Goal: Transaction & Acquisition: Purchase product/service

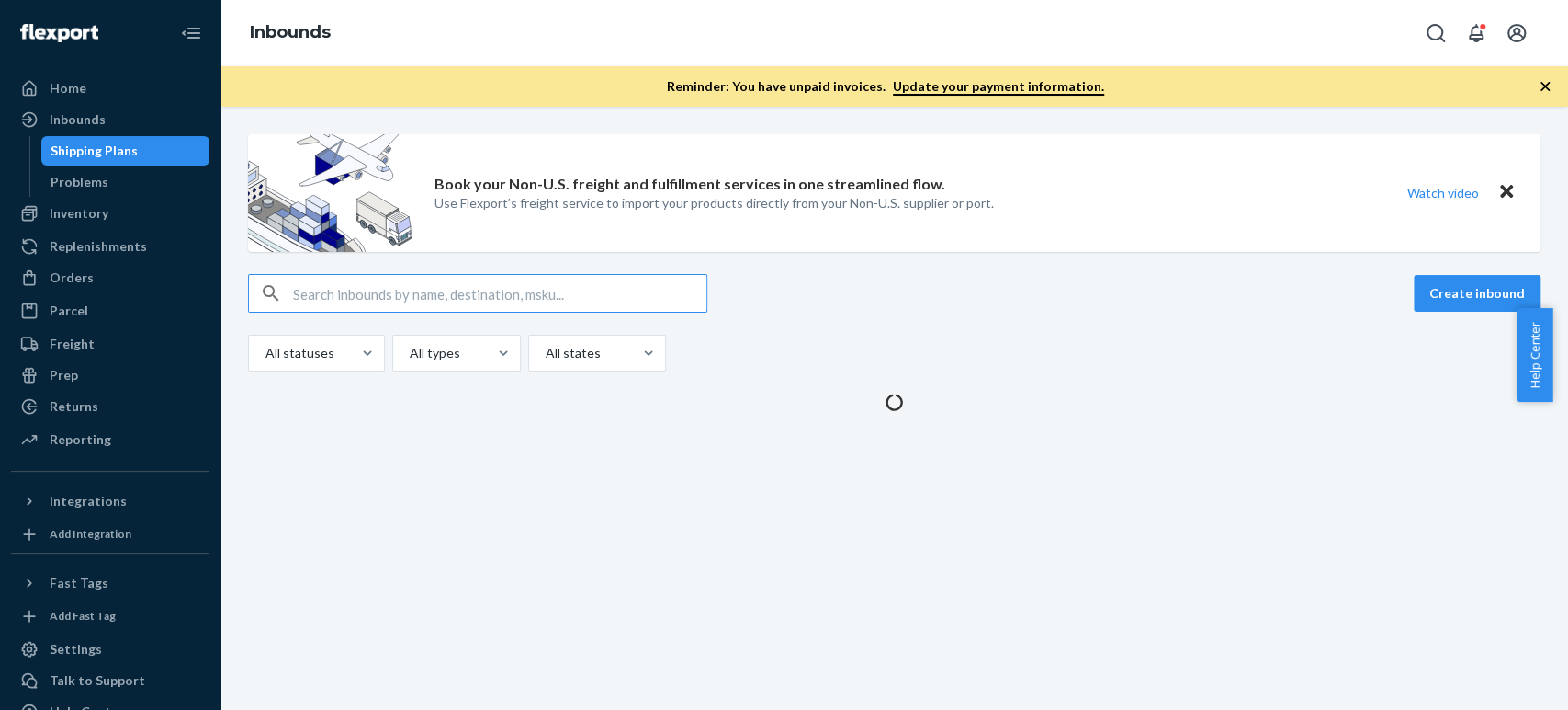
type input "[PERSON_NAME]"
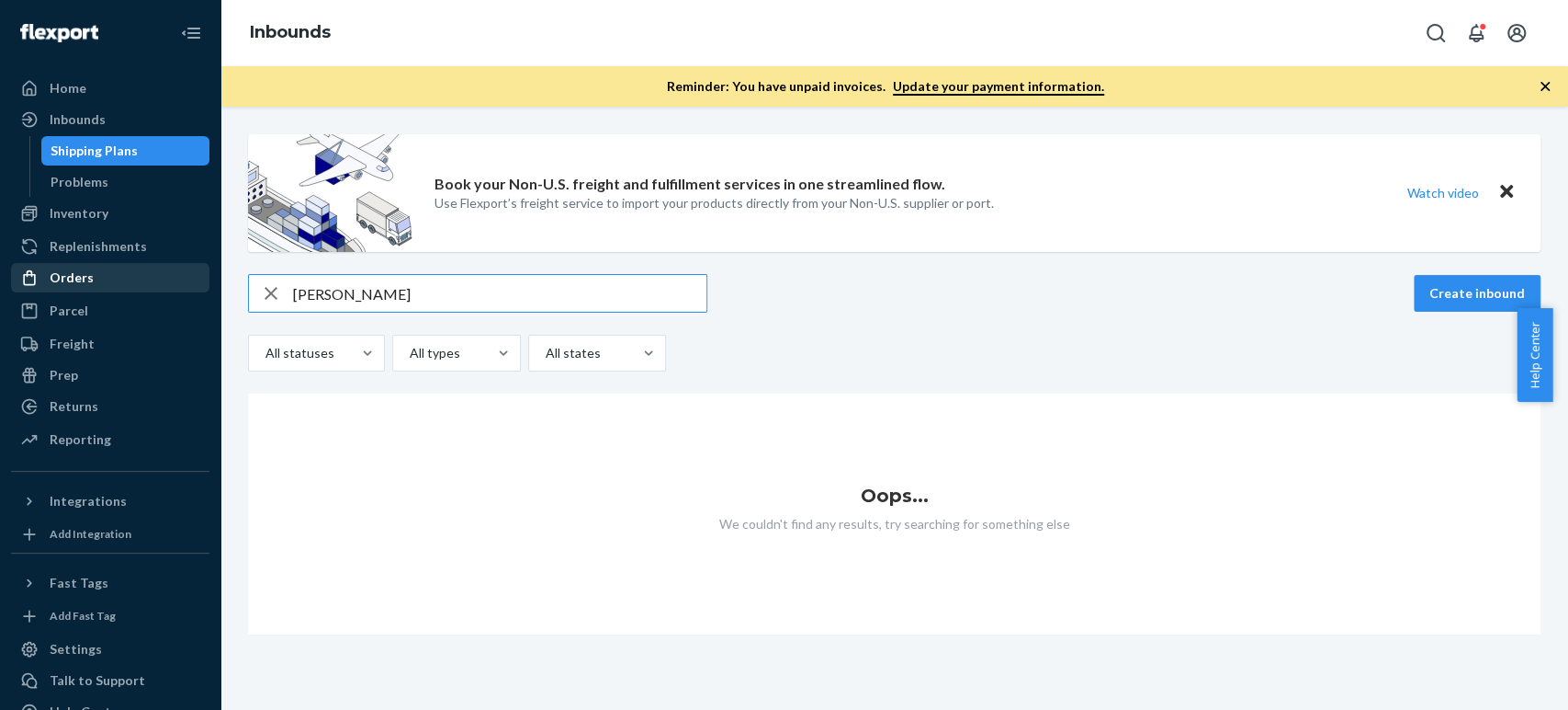
type input "[PERSON_NAME]"
click at [103, 276] on div "Orders" at bounding box center [110, 278] width 195 height 26
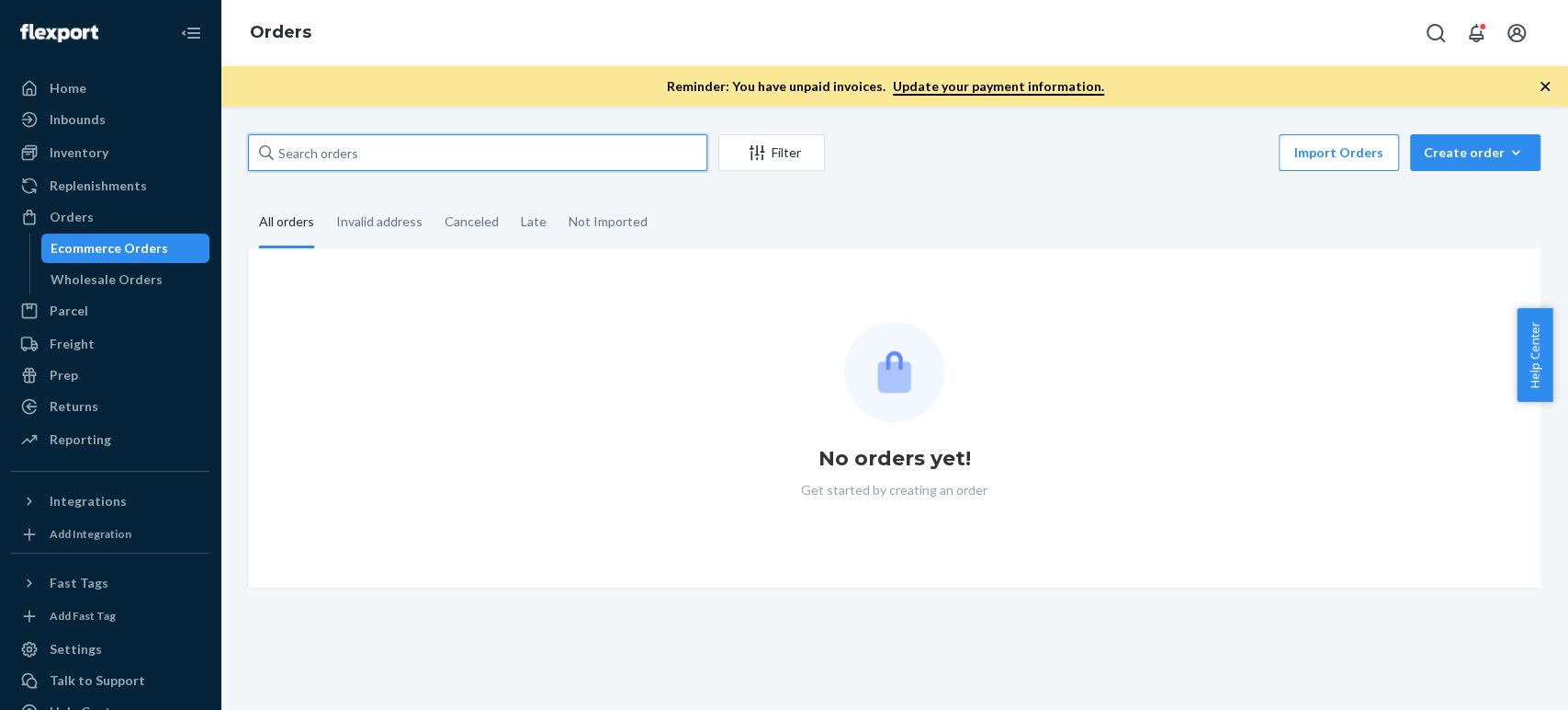
click at [378, 137] on input "text" at bounding box center [477, 152] width 459 height 37
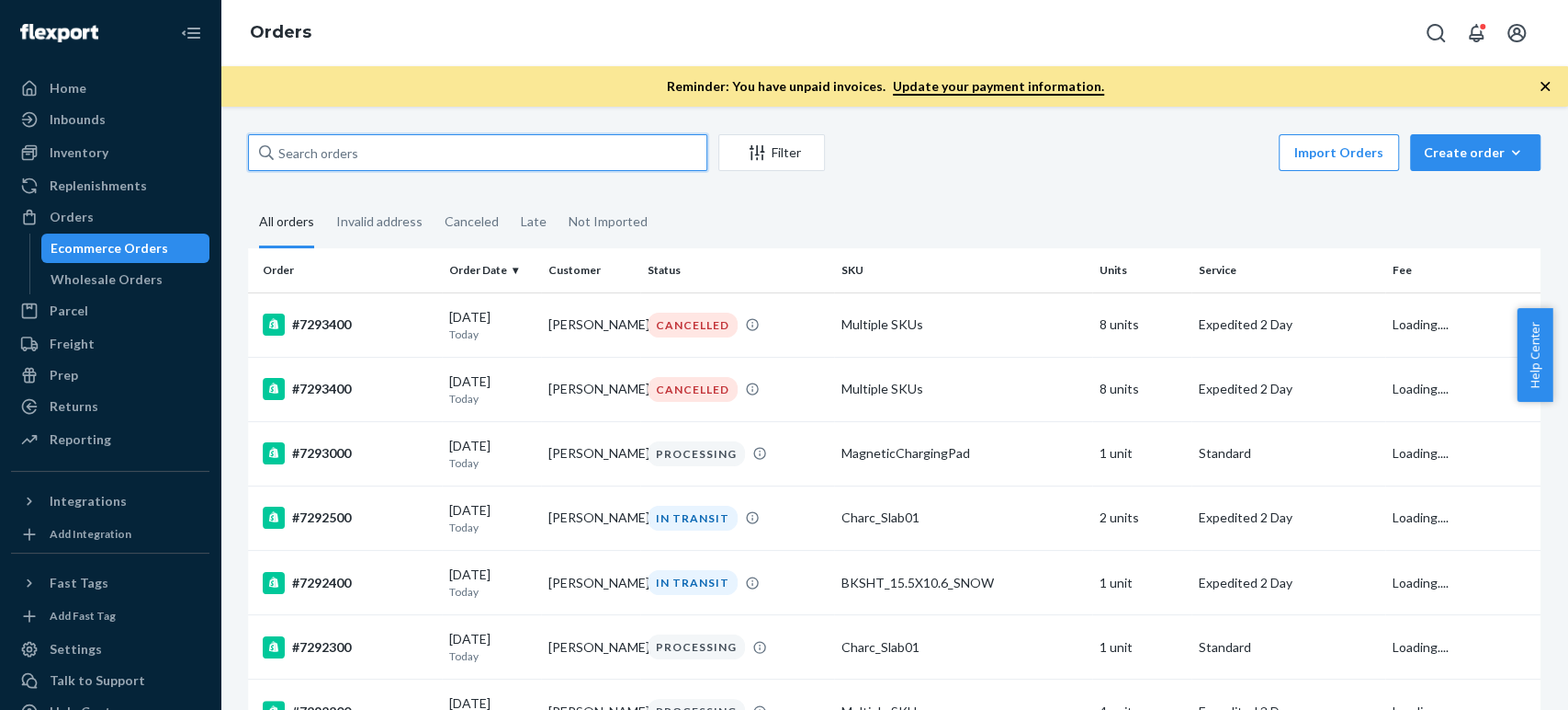
paste input "[PERSON_NAME]"
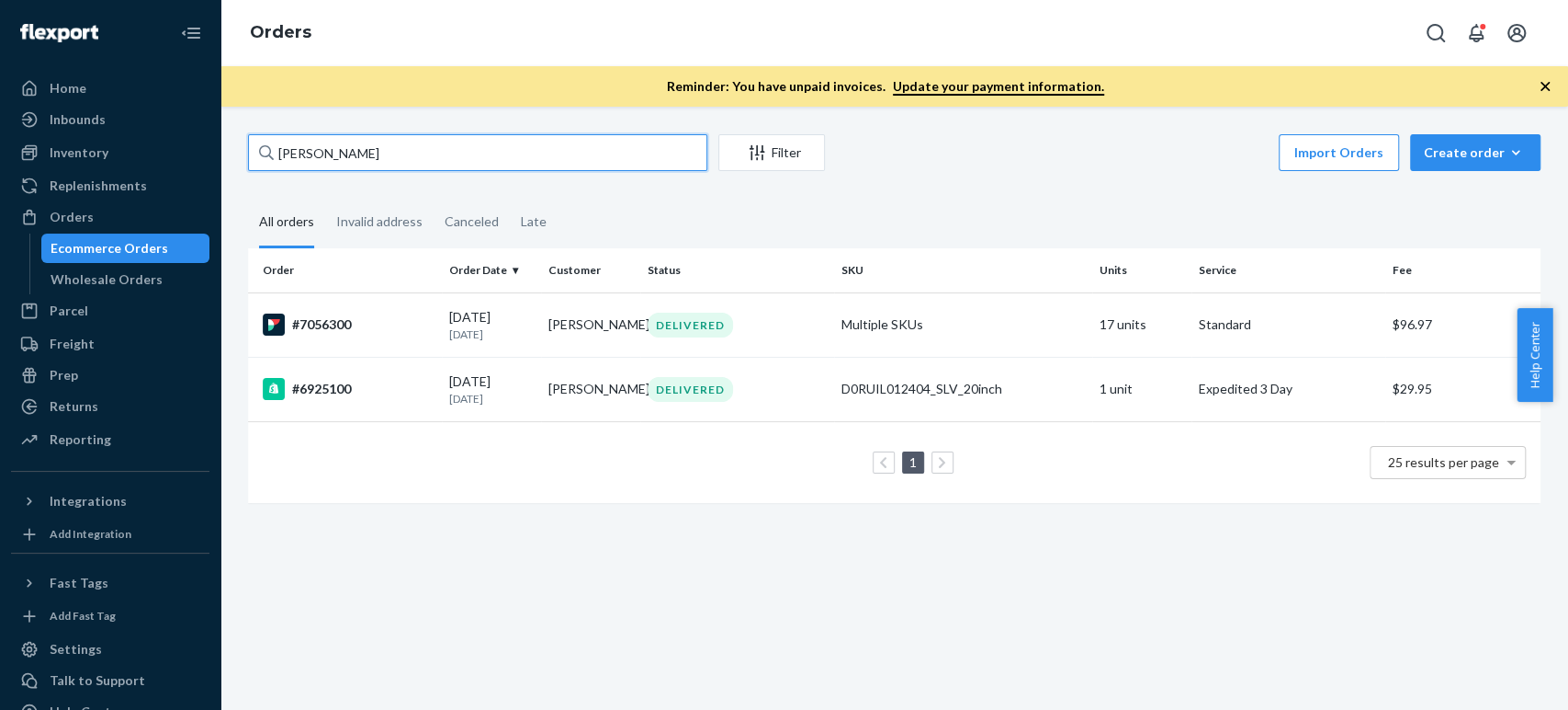
paste input "maan Ghauri"
drag, startPoint x: 445, startPoint y: 166, endPoint x: 266, endPoint y: 166, distance: 179.0
click at [266, 166] on div "[PERSON_NAME]" at bounding box center [477, 152] width 459 height 37
click at [266, 166] on input "[PERSON_NAME]" at bounding box center [477, 152] width 459 height 37
type input "[PERSON_NAME]"
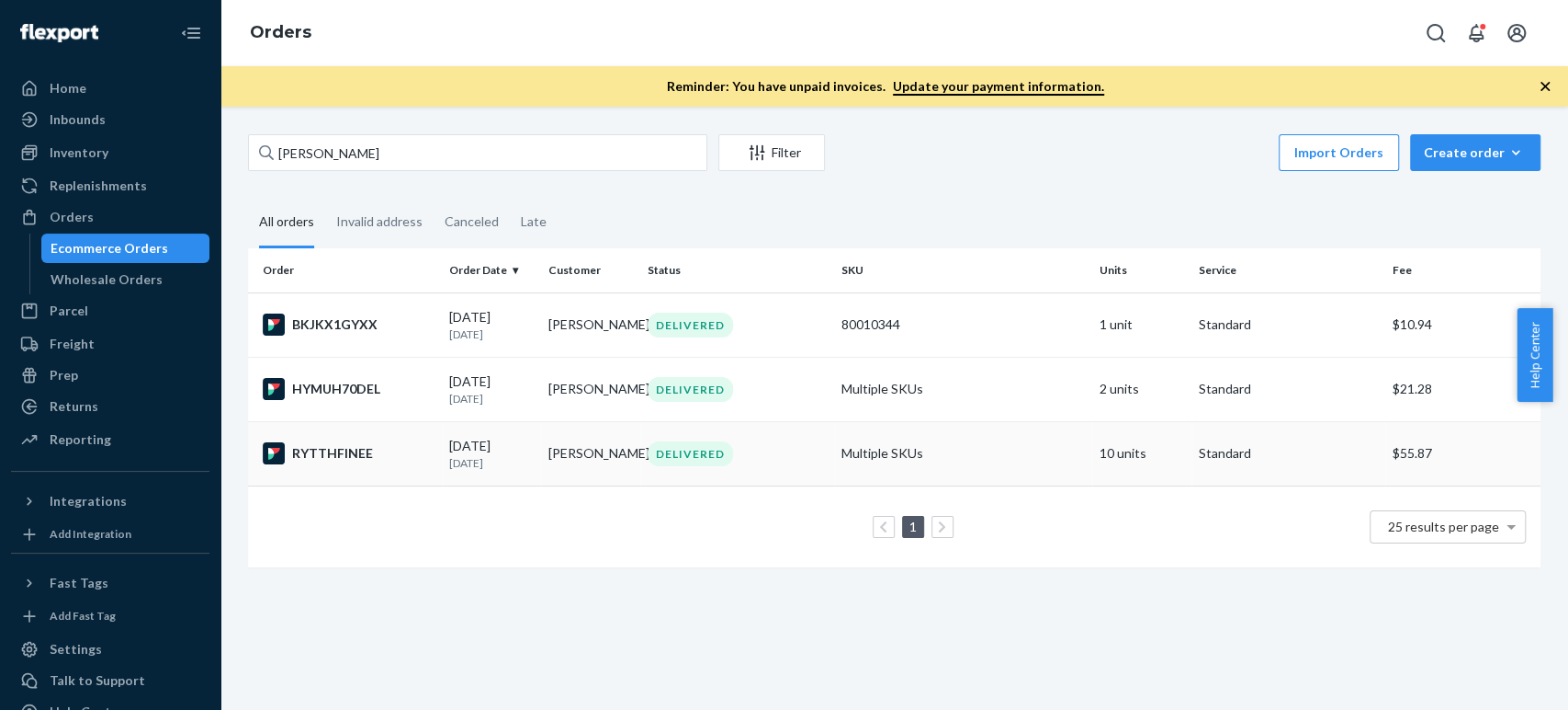
click at [384, 433] on td "RYTTHFINEE" at bounding box center [344, 453] width 194 height 64
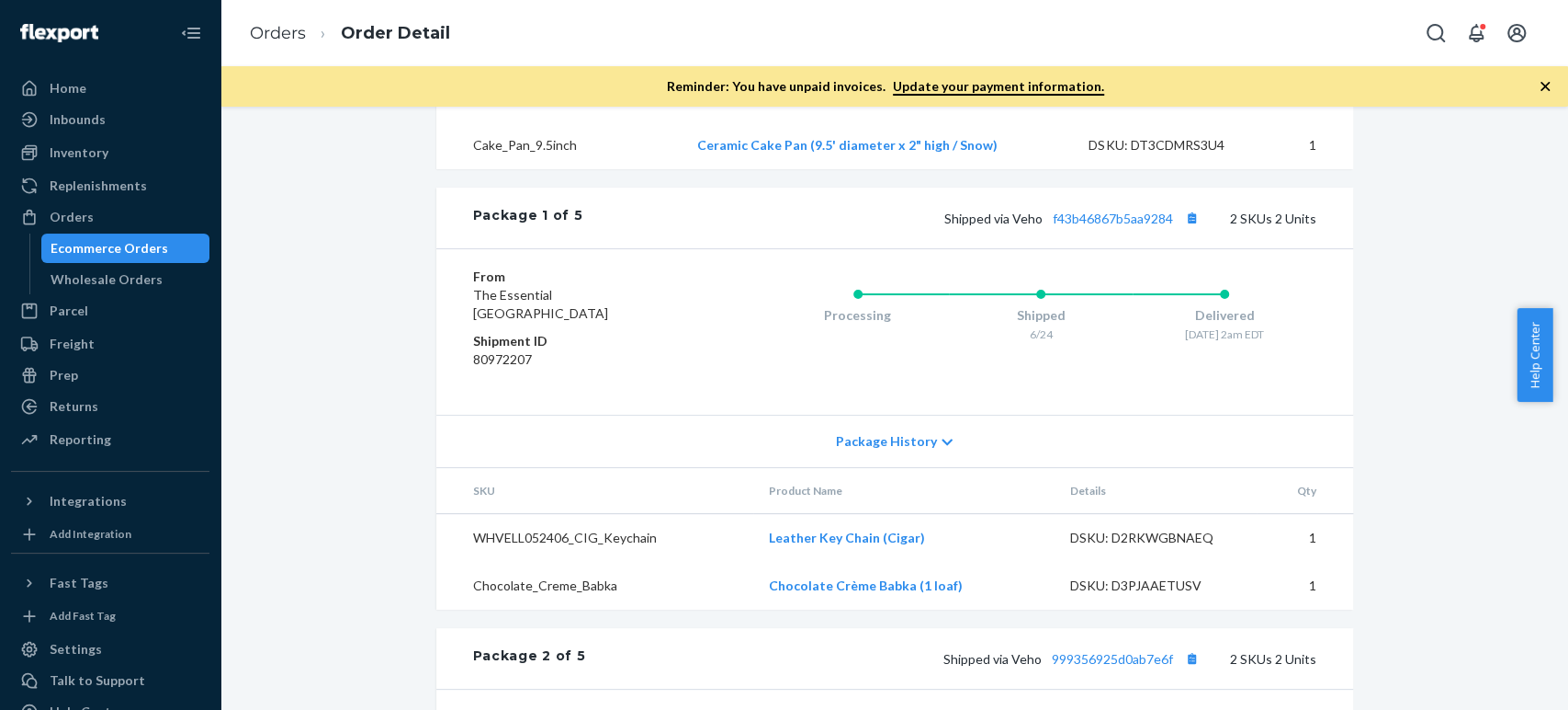
scroll to position [1022, 0]
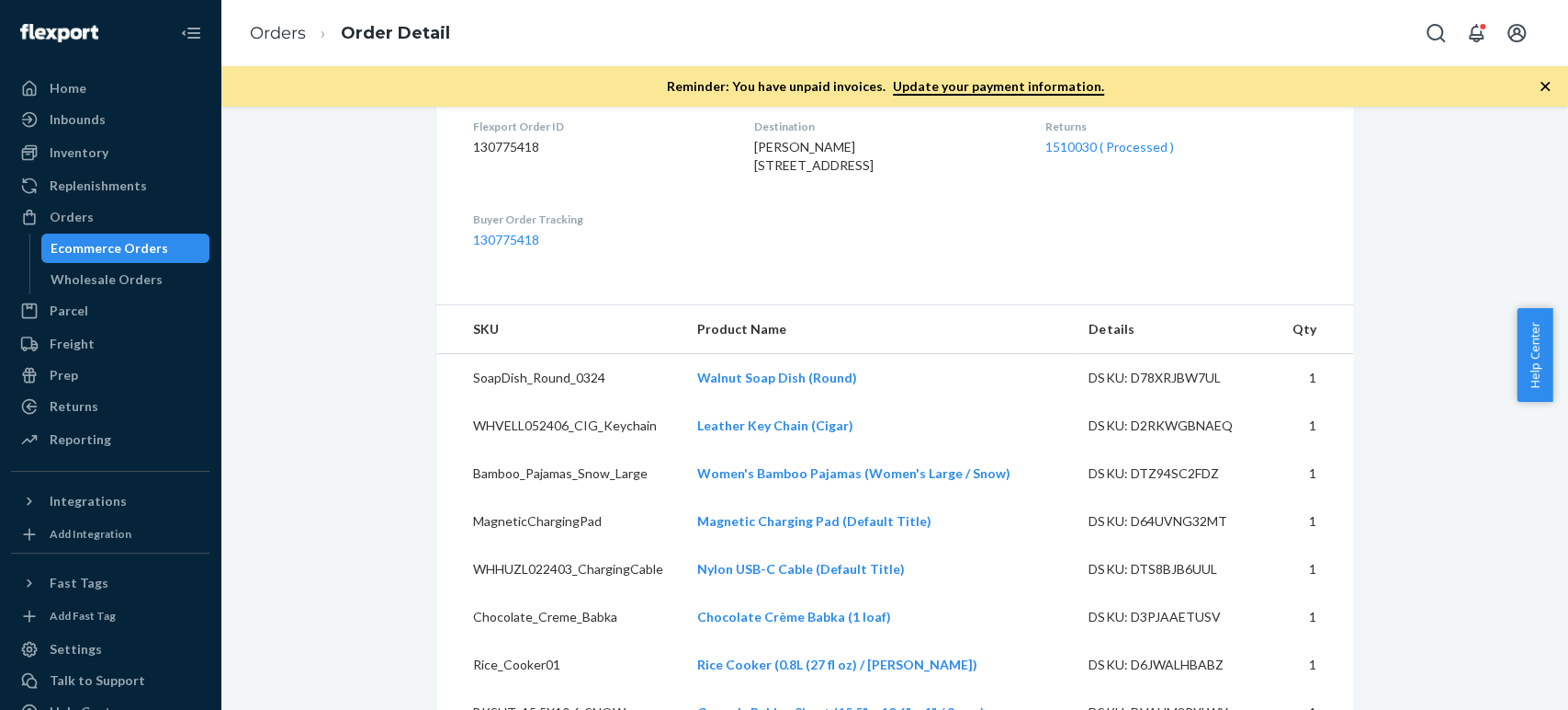
scroll to position [612, 0]
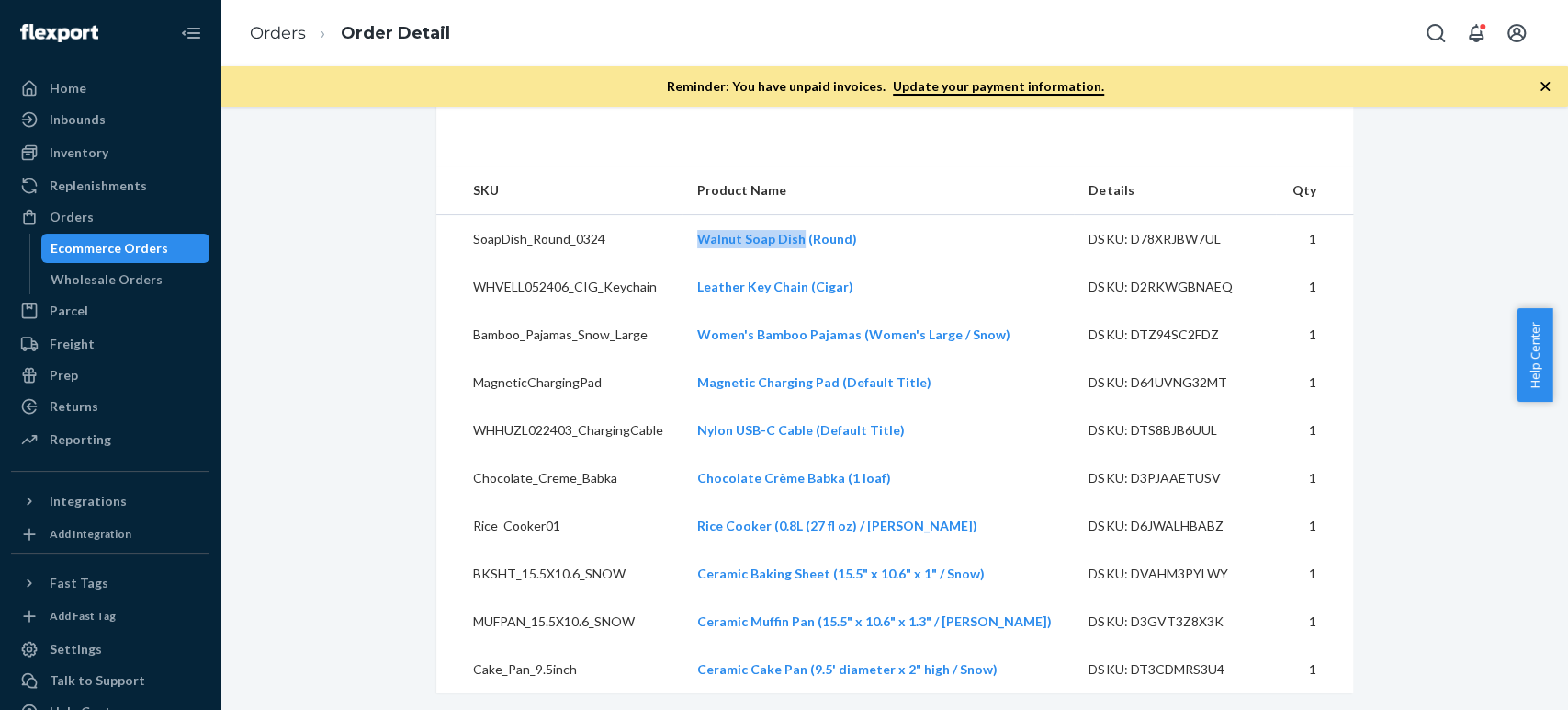
copy tr "Walnut Soap Dish"
drag, startPoint x: 691, startPoint y: 267, endPoint x: 814, endPoint y: 283, distance: 124.0
click at [814, 264] on tr "SoapDish_Round_0324 Walnut Soap Dish (Round) DSKU: D78XRJBW7UL 1" at bounding box center [894, 239] width 917 height 49
copy link "Leather Key Chain"
drag, startPoint x: 699, startPoint y: 318, endPoint x: 816, endPoint y: 326, distance: 117.3
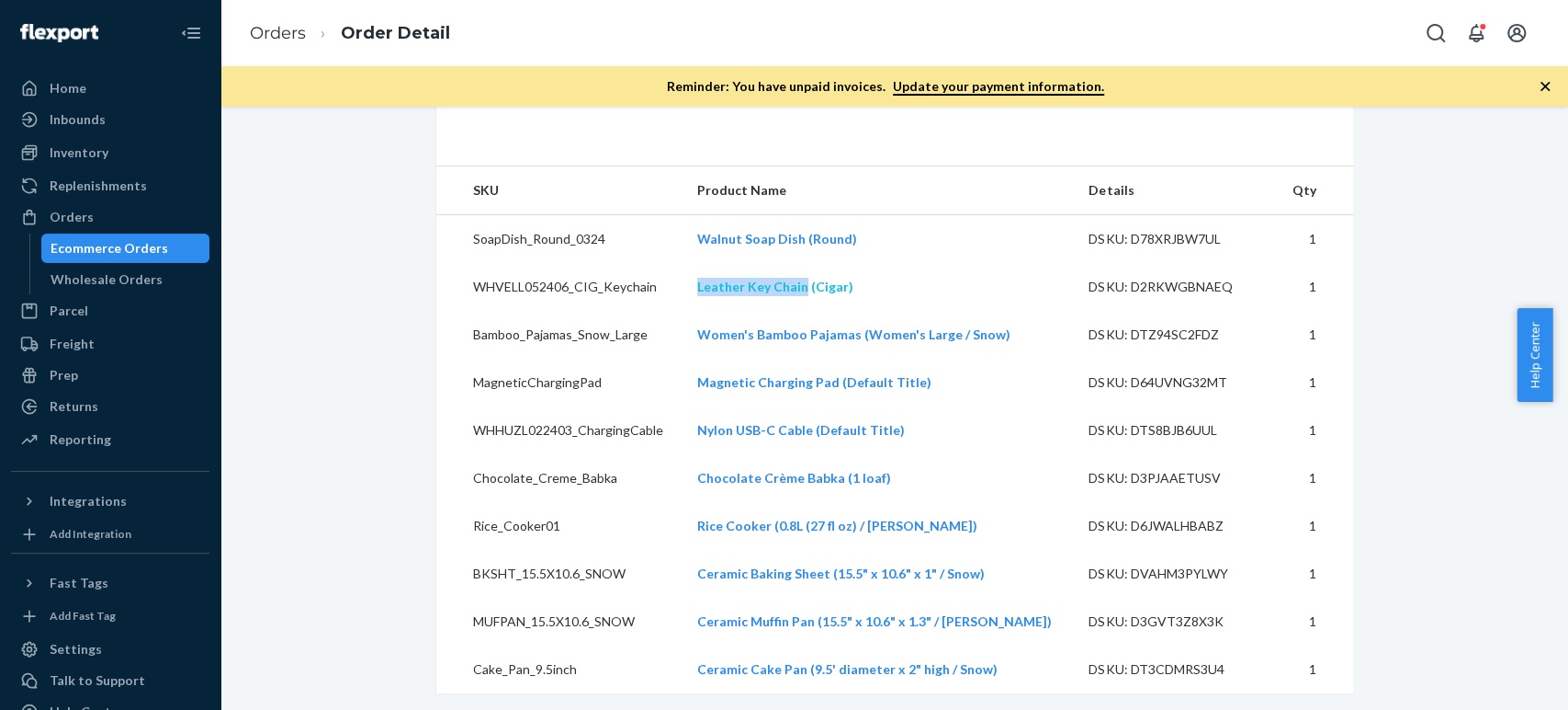
click at [816, 311] on td "Leather Key Chain (Cigar)" at bounding box center [878, 287] width 391 height 48
copy link "Magnetic Charging Pad"
drag, startPoint x: 706, startPoint y: 416, endPoint x: 843, endPoint y: 421, distance: 137.1
click at [843, 406] on td "Magnetic Charging Pad (Default Title)" at bounding box center [878, 382] width 391 height 48
copy link "Nylon USB-C Cable"
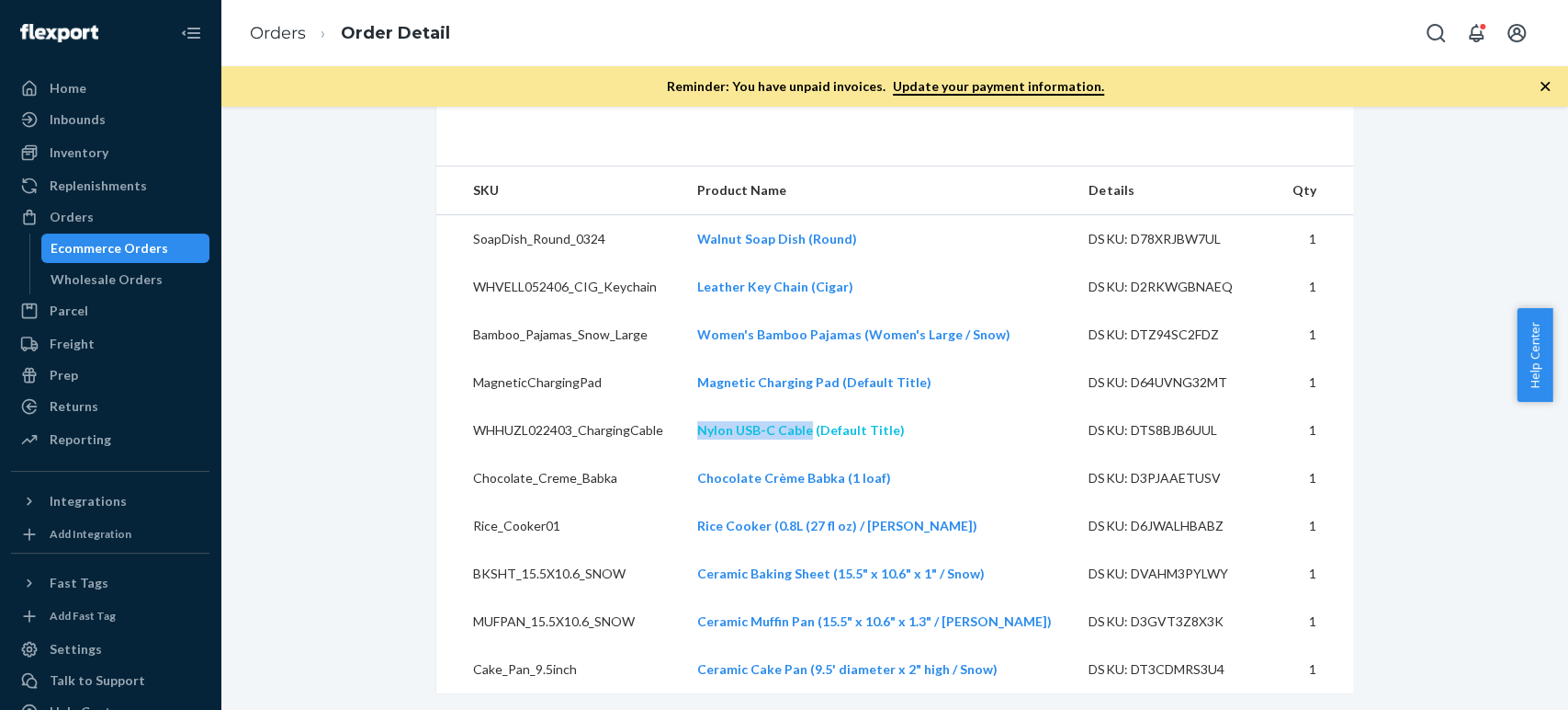
drag, startPoint x: 708, startPoint y: 467, endPoint x: 823, endPoint y: 465, distance: 115.0
click at [823, 454] on td "Nylon USB-C Cable (Default Title)" at bounding box center [878, 430] width 391 height 48
copy link "Chocolate Crème Babka"
drag, startPoint x: 704, startPoint y: 513, endPoint x: 849, endPoint y: 513, distance: 145.0
click at [849, 502] on td "Chocolate Crème Babka (1 loaf)" at bounding box center [878, 478] width 391 height 48
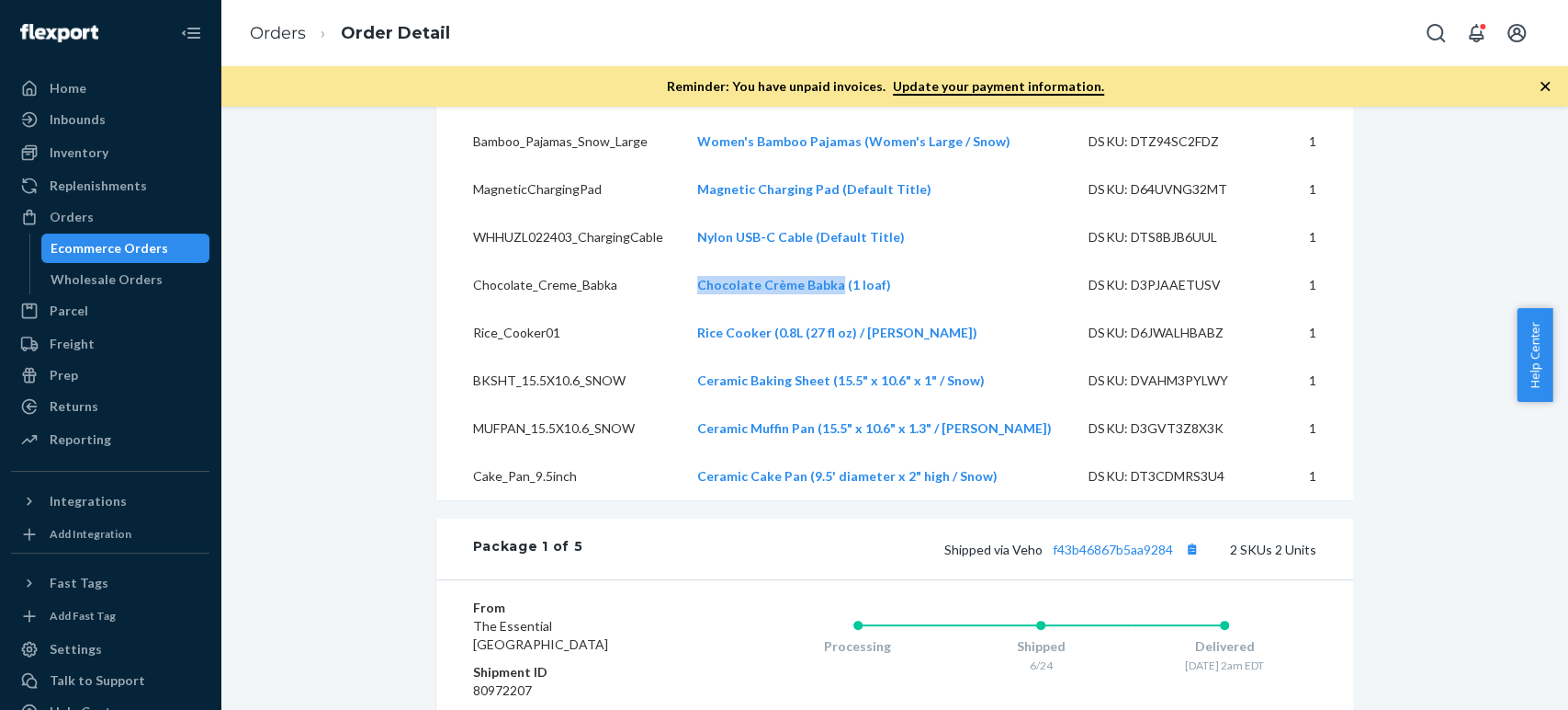
scroll to position [816, 0]
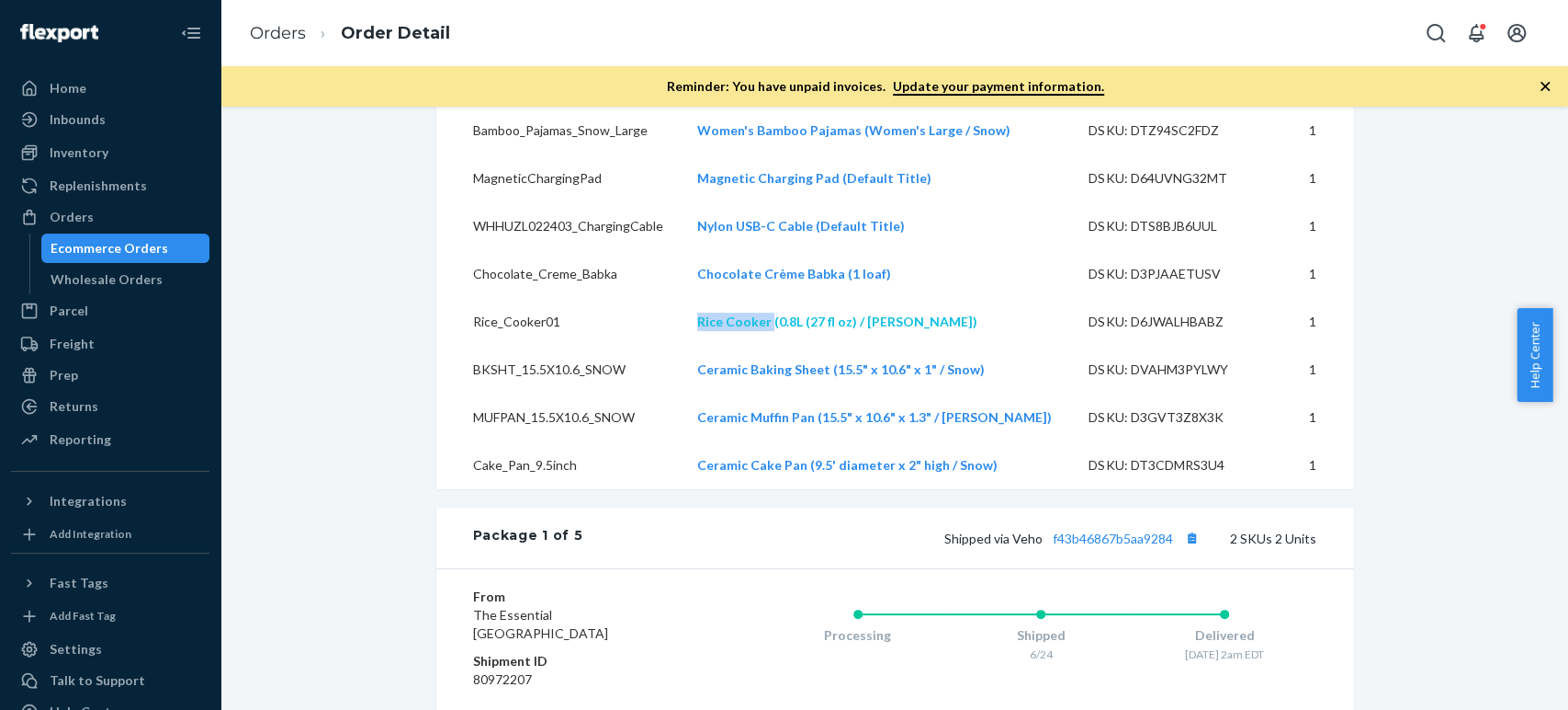
copy tr "Rice Cooker"
drag, startPoint x: 698, startPoint y: 354, endPoint x: 784, endPoint y: 362, distance: 86.4
click at [784, 346] on tr "Rice_Cooker01 Rice Cooker (0.8L (27 fl oz) / Snow) DSKU: D6JWALHBABZ 1" at bounding box center [894, 322] width 917 height 48
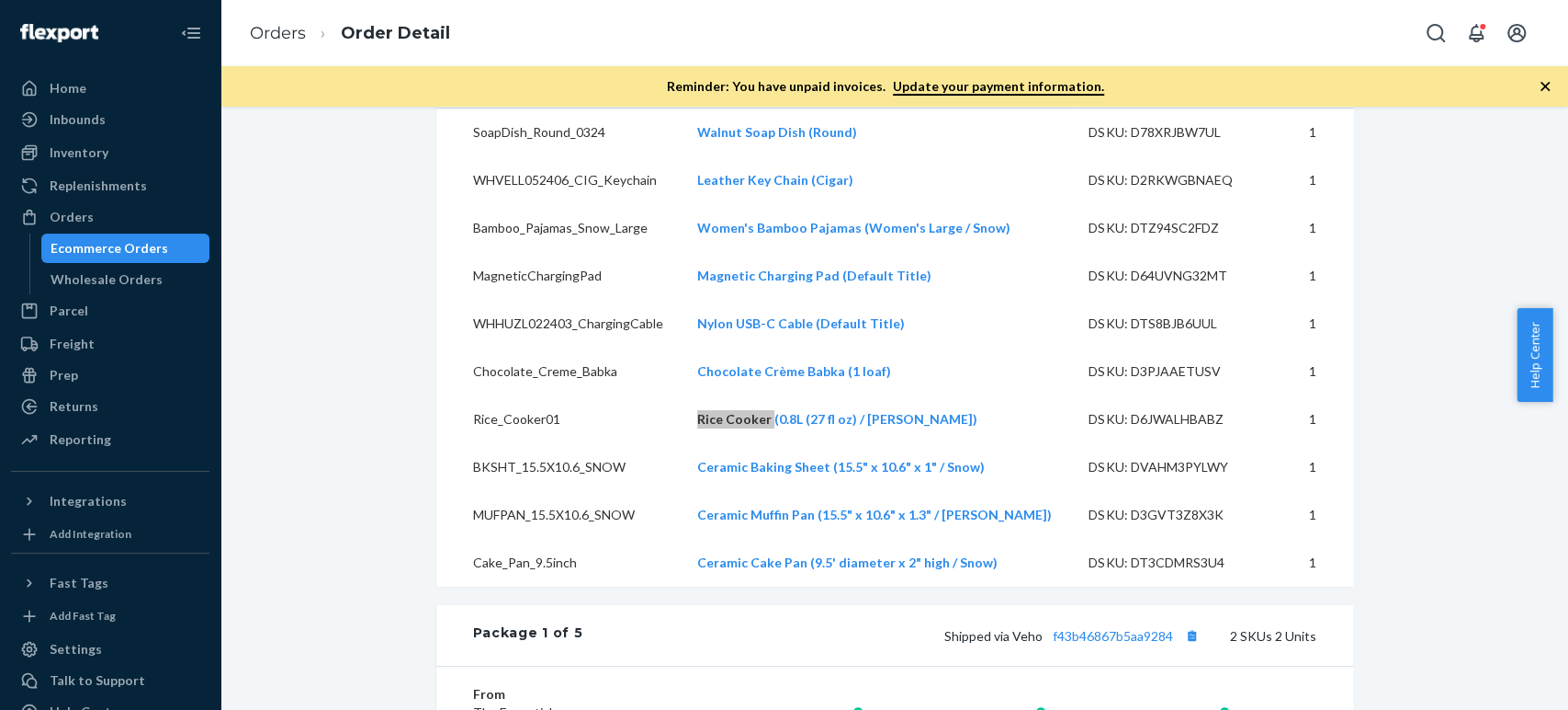
scroll to position [714, 0]
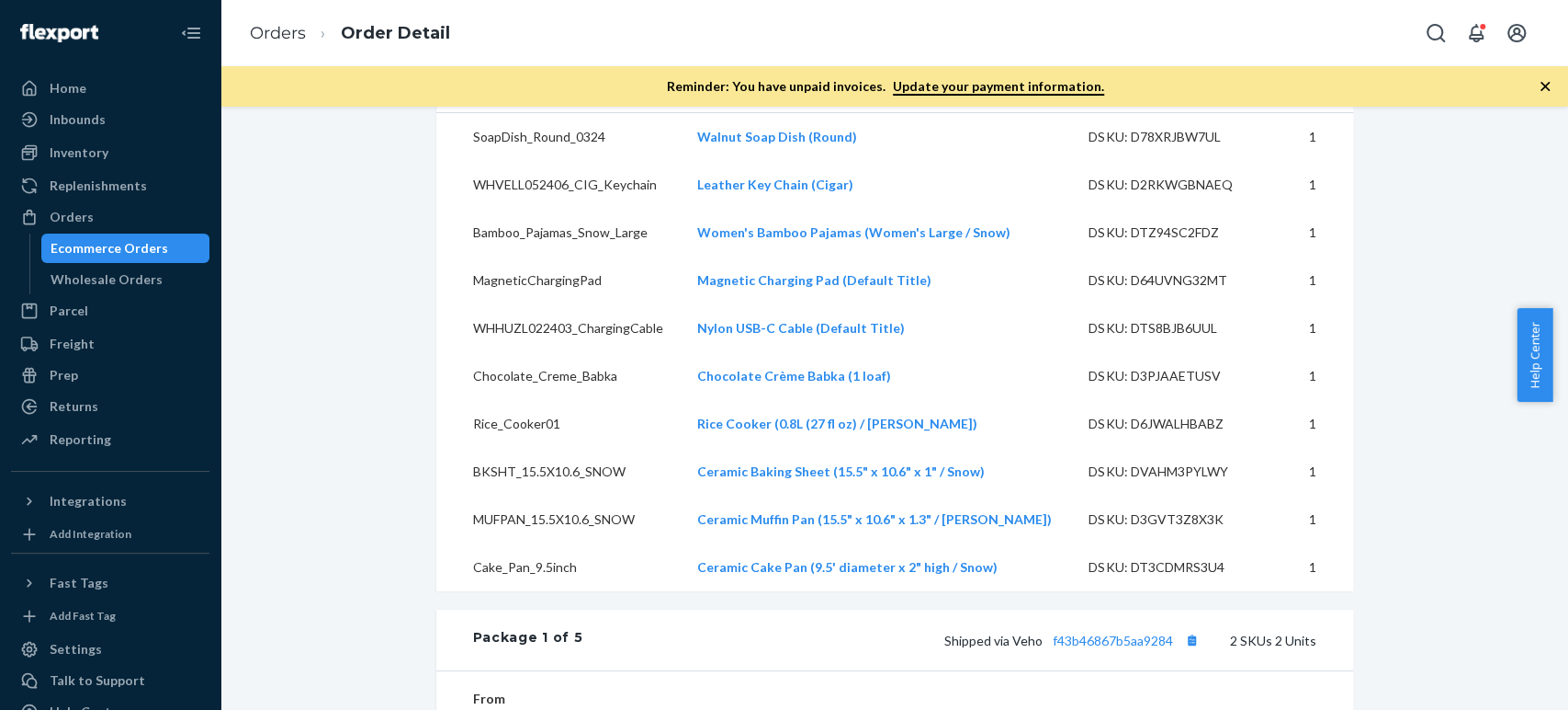
drag, startPoint x: 378, startPoint y: 341, endPoint x: 359, endPoint y: 140, distance: 201.9
click at [266, 31] on link "Orders" at bounding box center [277, 33] width 56 height 20
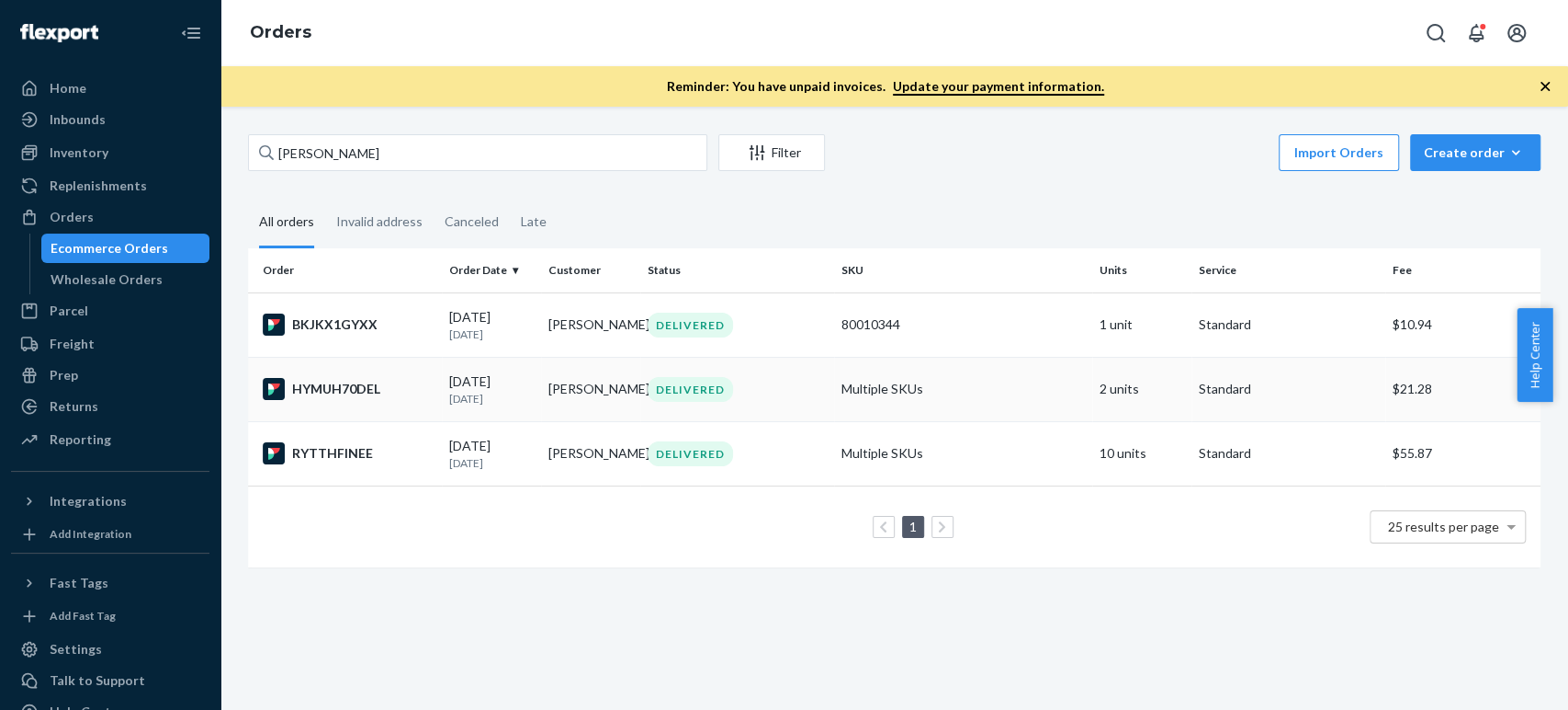
click at [368, 386] on div "HYMUH70DEL" at bounding box center [348, 388] width 172 height 22
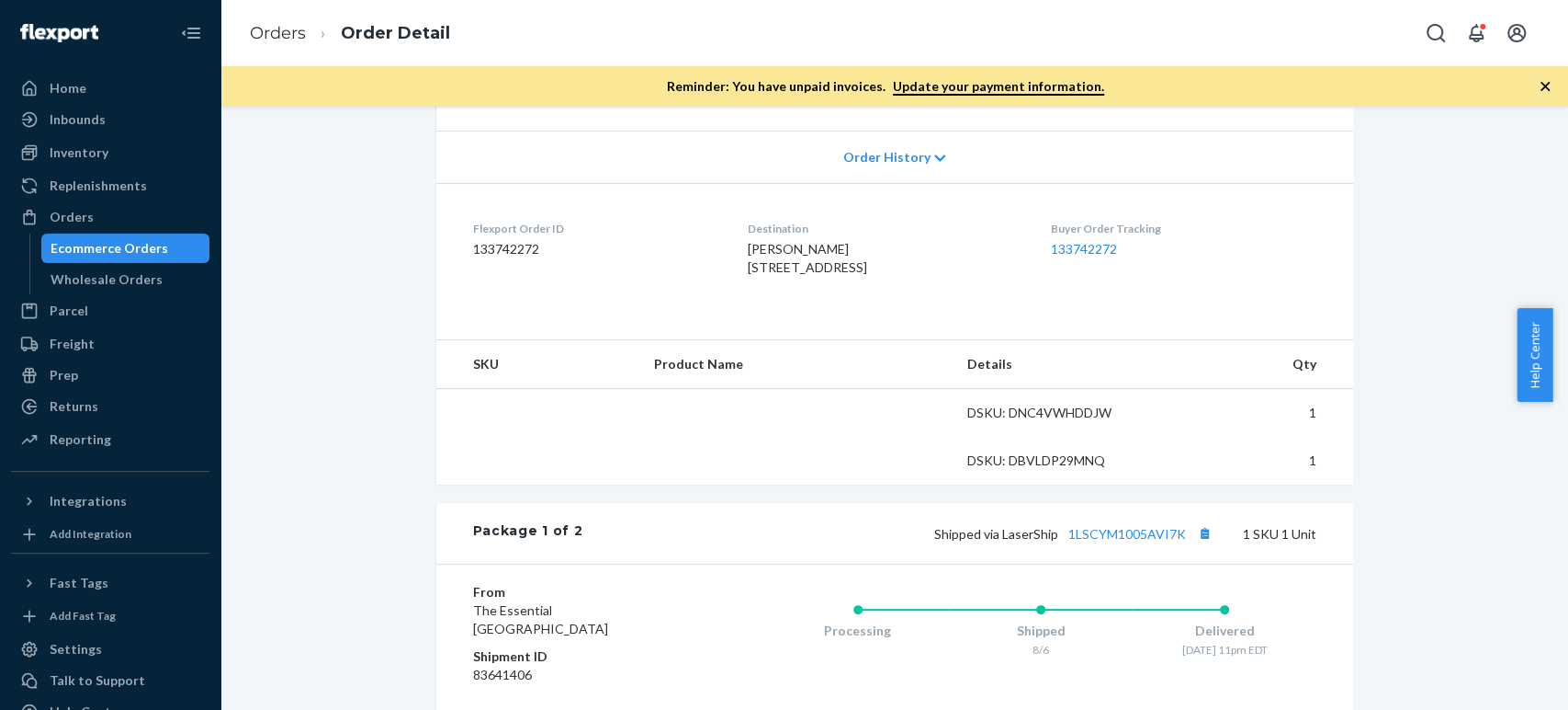
scroll to position [408, 0]
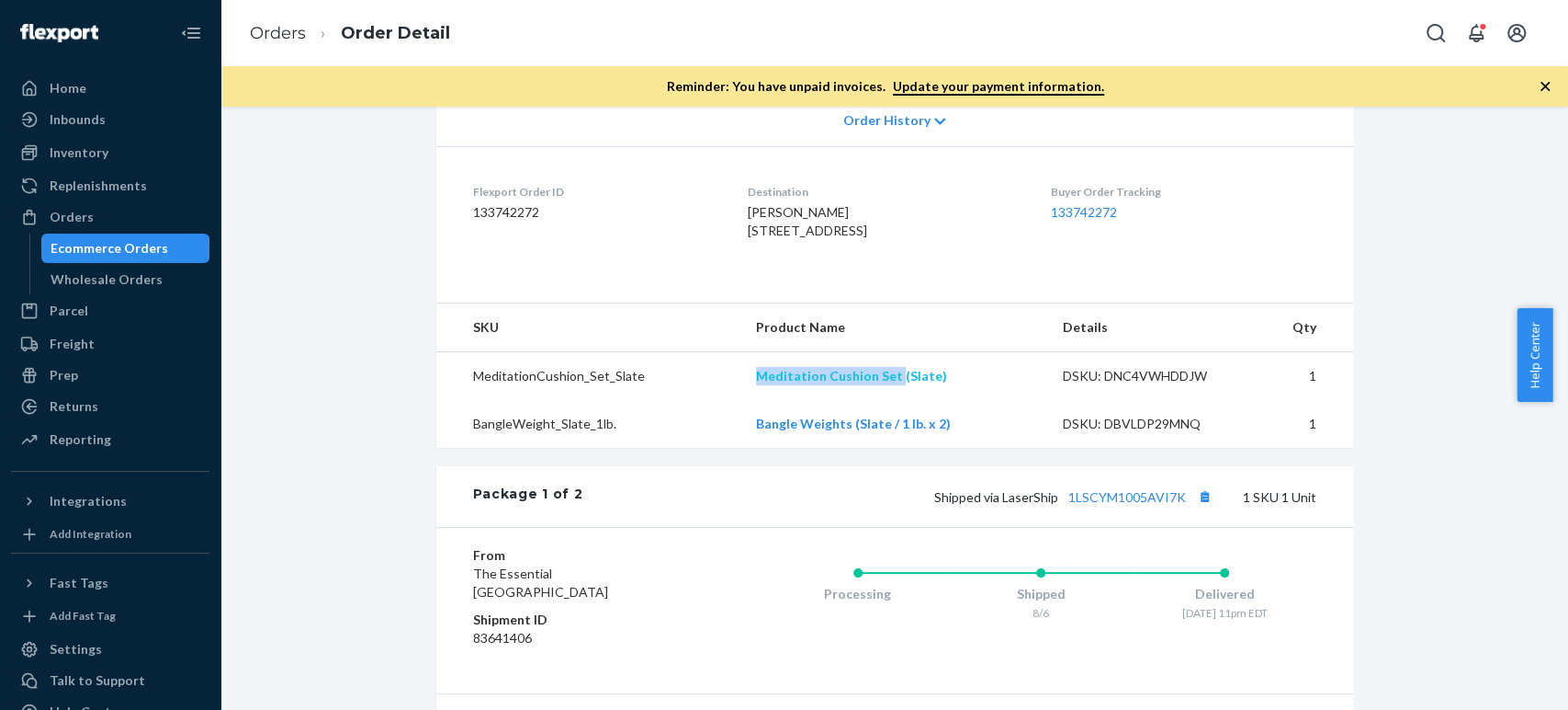
copy link "Meditation Cushion Set"
drag, startPoint x: 744, startPoint y: 406, endPoint x: 888, endPoint y: 404, distance: 144.0
click at [888, 400] on td "Meditation Cushion Set (Slate)" at bounding box center [894, 375] width 306 height 49
click at [273, 32] on link "Orders" at bounding box center [277, 33] width 56 height 20
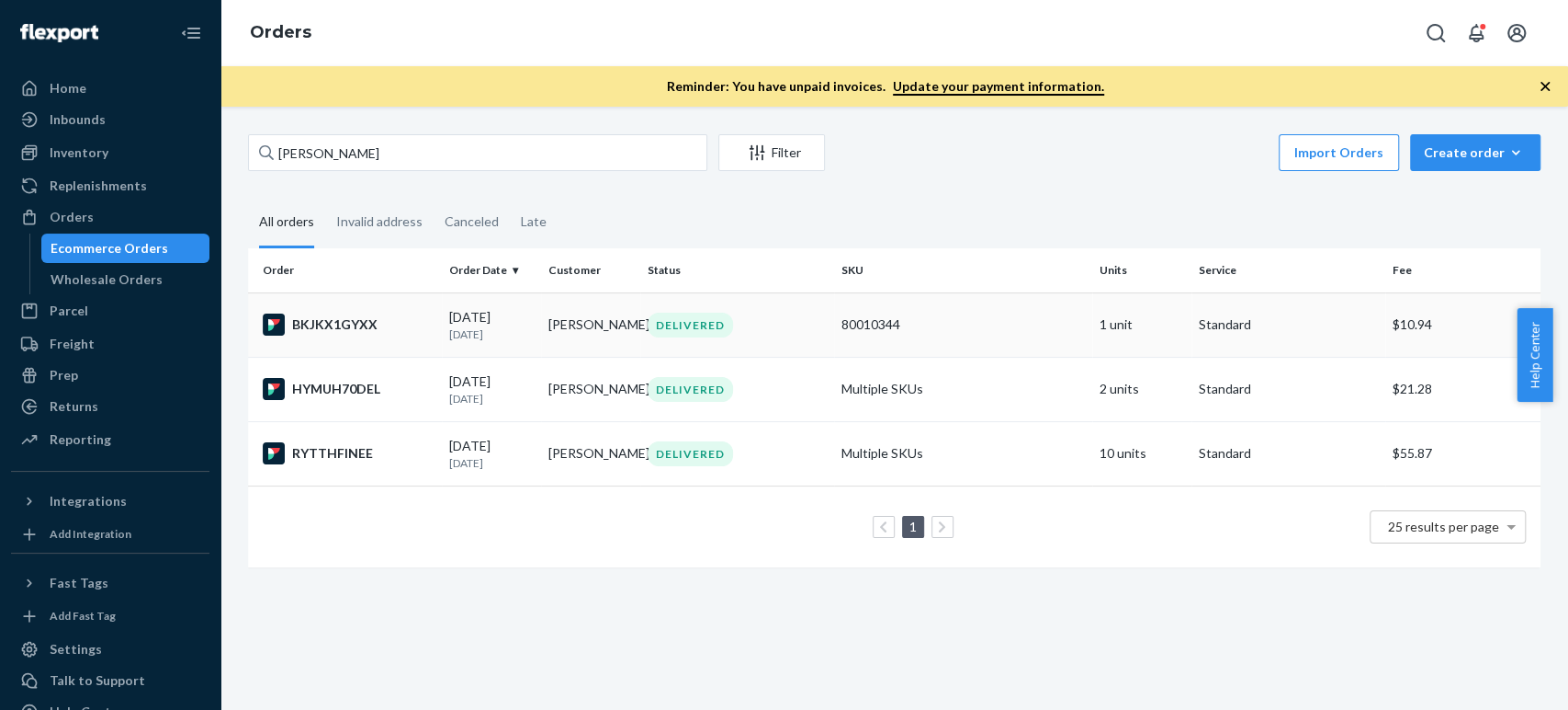
click at [353, 329] on div "BKJKX1GYXX" at bounding box center [348, 325] width 172 height 22
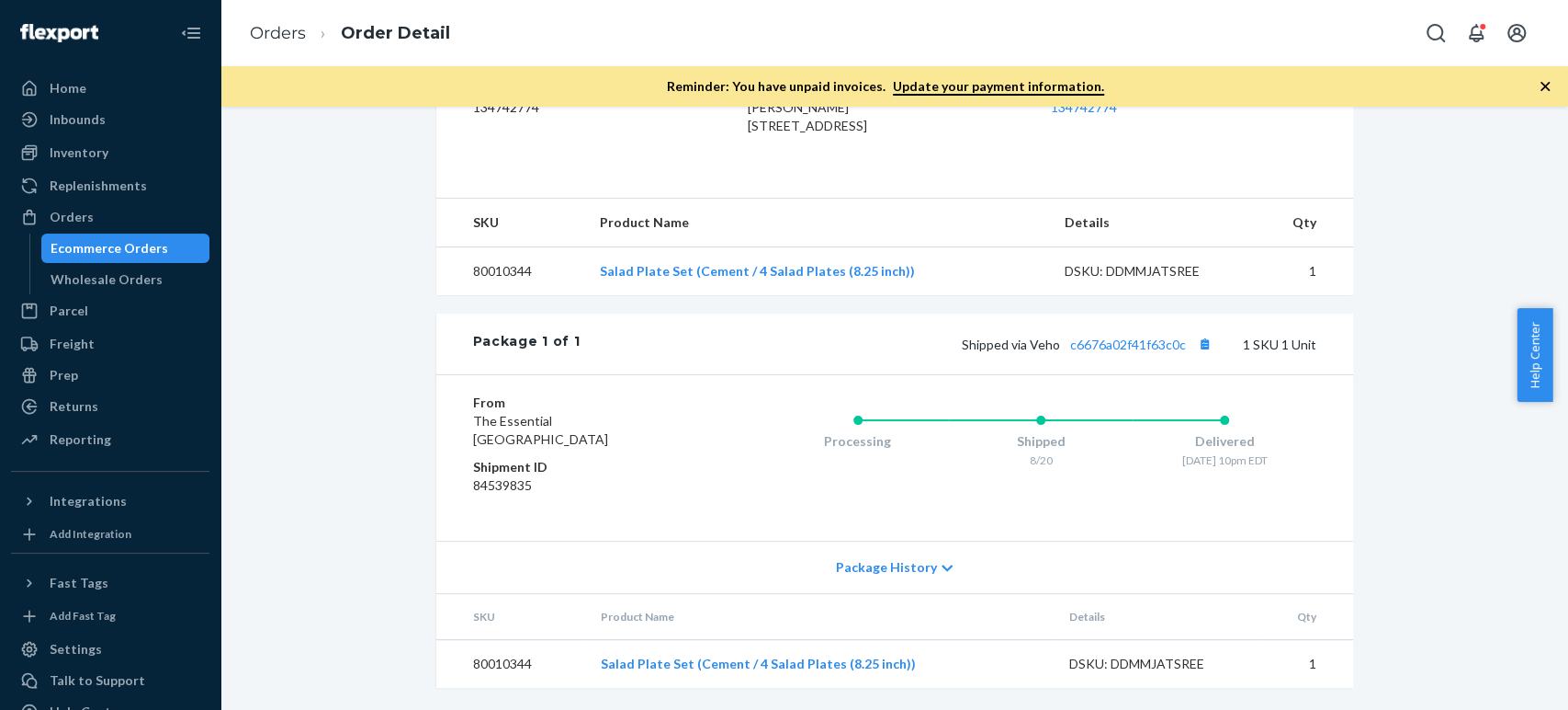
scroll to position [548, 0]
copy link "Salad Plate Set"
drag, startPoint x: 595, startPoint y: 664, endPoint x: 687, endPoint y: 664, distance: 92.0
click at [687, 664] on td "Salad Plate Set (Cement / 4 Salad Plates (8.25 inch))" at bounding box center [819, 664] width 468 height 49
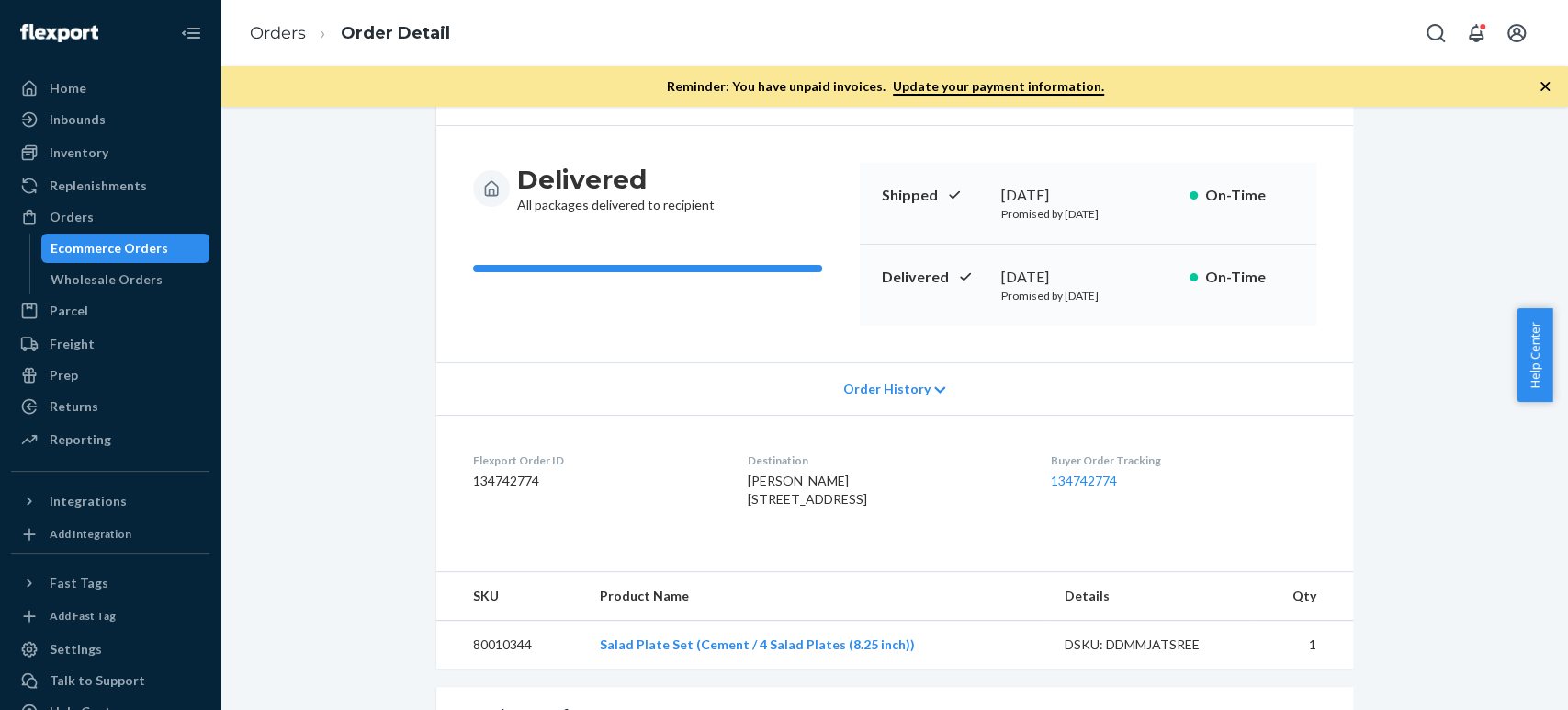
scroll to position [0, 0]
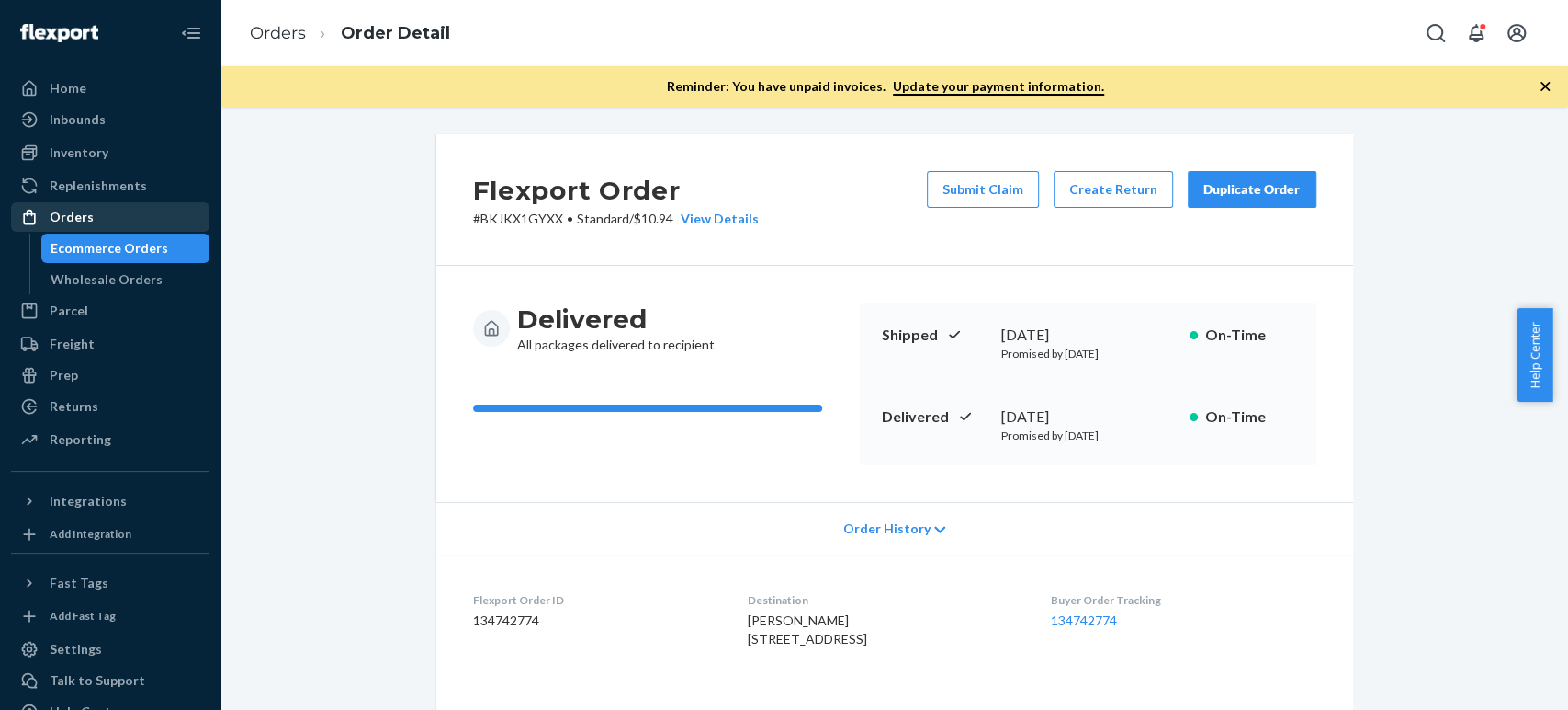
click at [76, 220] on div "Orders" at bounding box center [72, 217] width 44 height 18
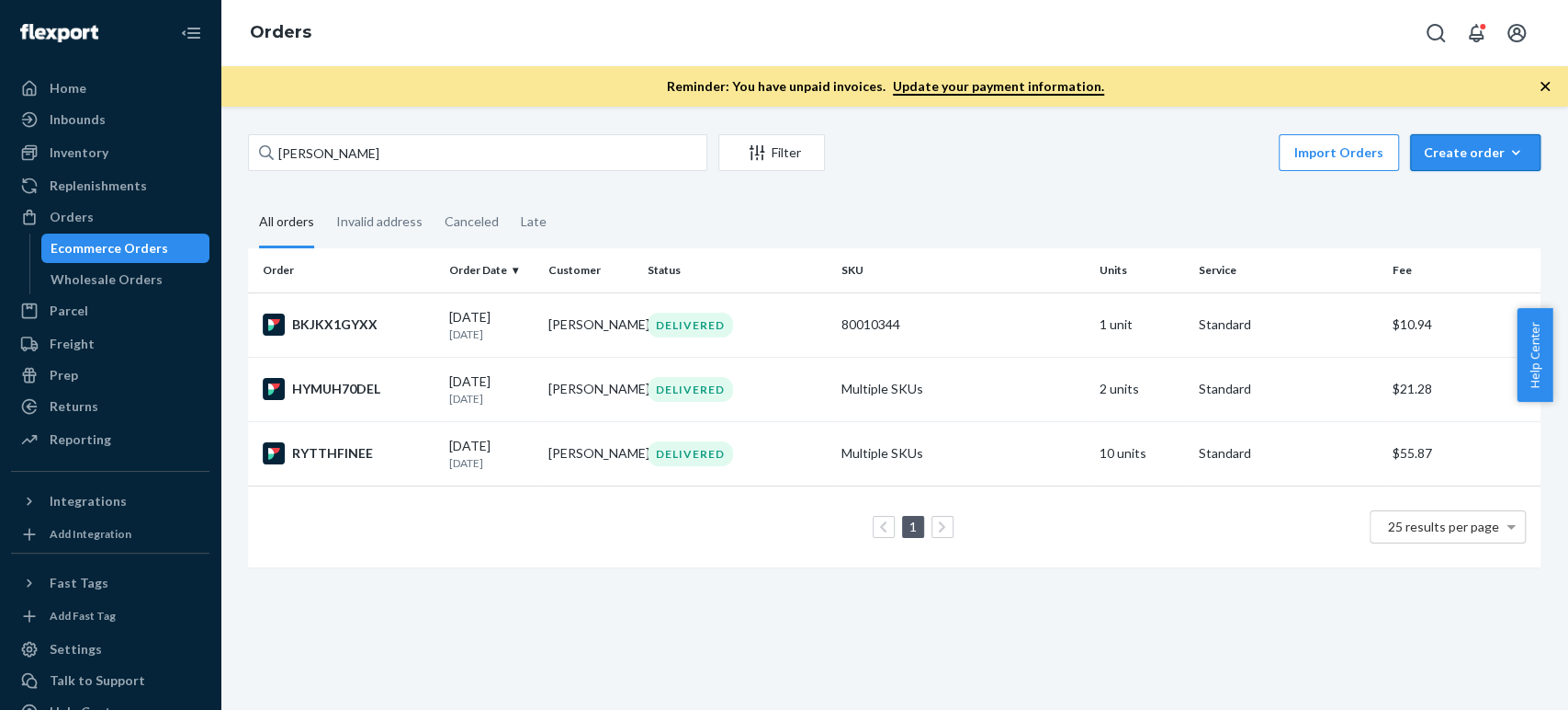
click at [1448, 160] on div "Create order" at bounding box center [1475, 153] width 103 height 18
click at [1434, 196] on span "Ecommerce order" at bounding box center [1486, 197] width 114 height 13
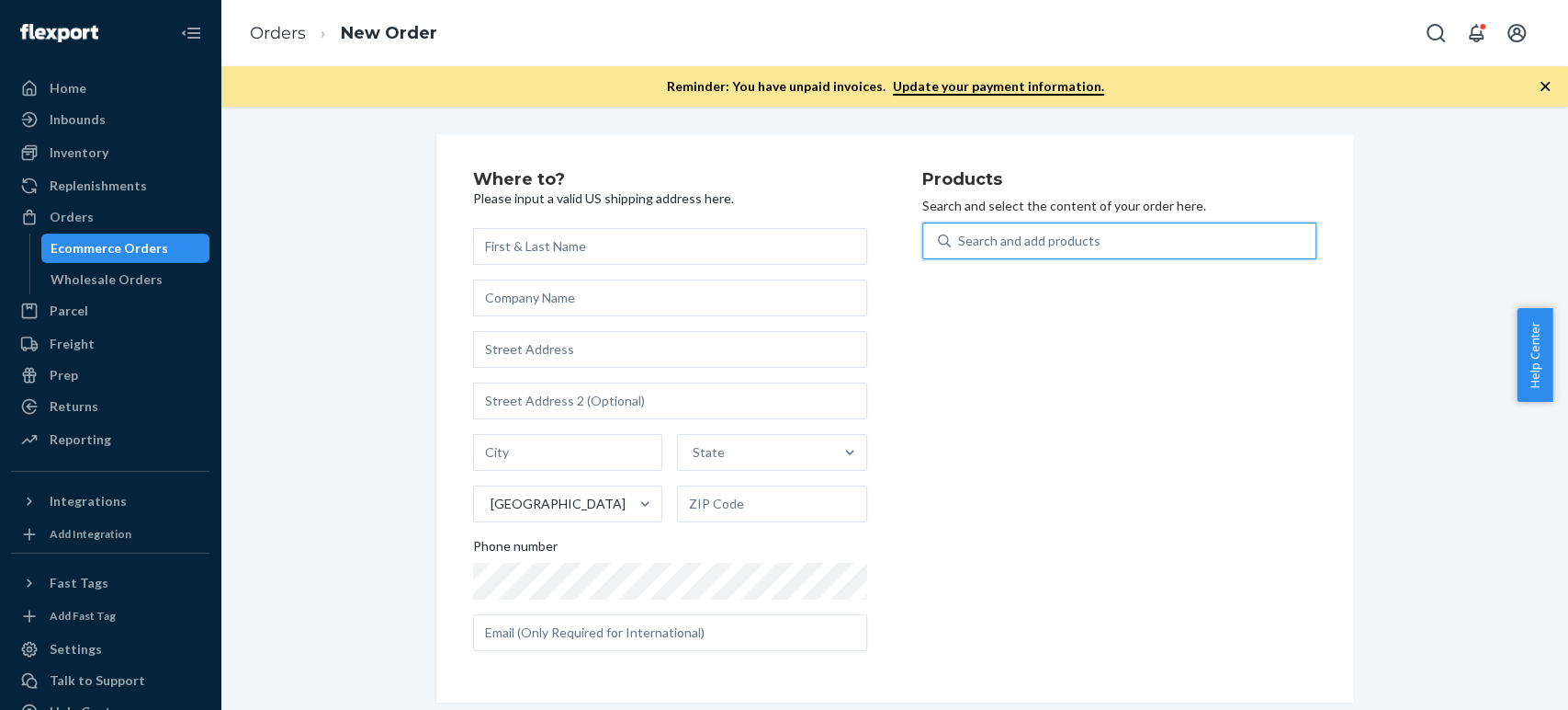
click at [1086, 245] on div "Search and add products" at bounding box center [1029, 241] width 143 height 18
click at [960, 245] on input "0 results available. Use Up and Down to choose options, press Enter to select t…" at bounding box center [959, 241] width 2 height 18
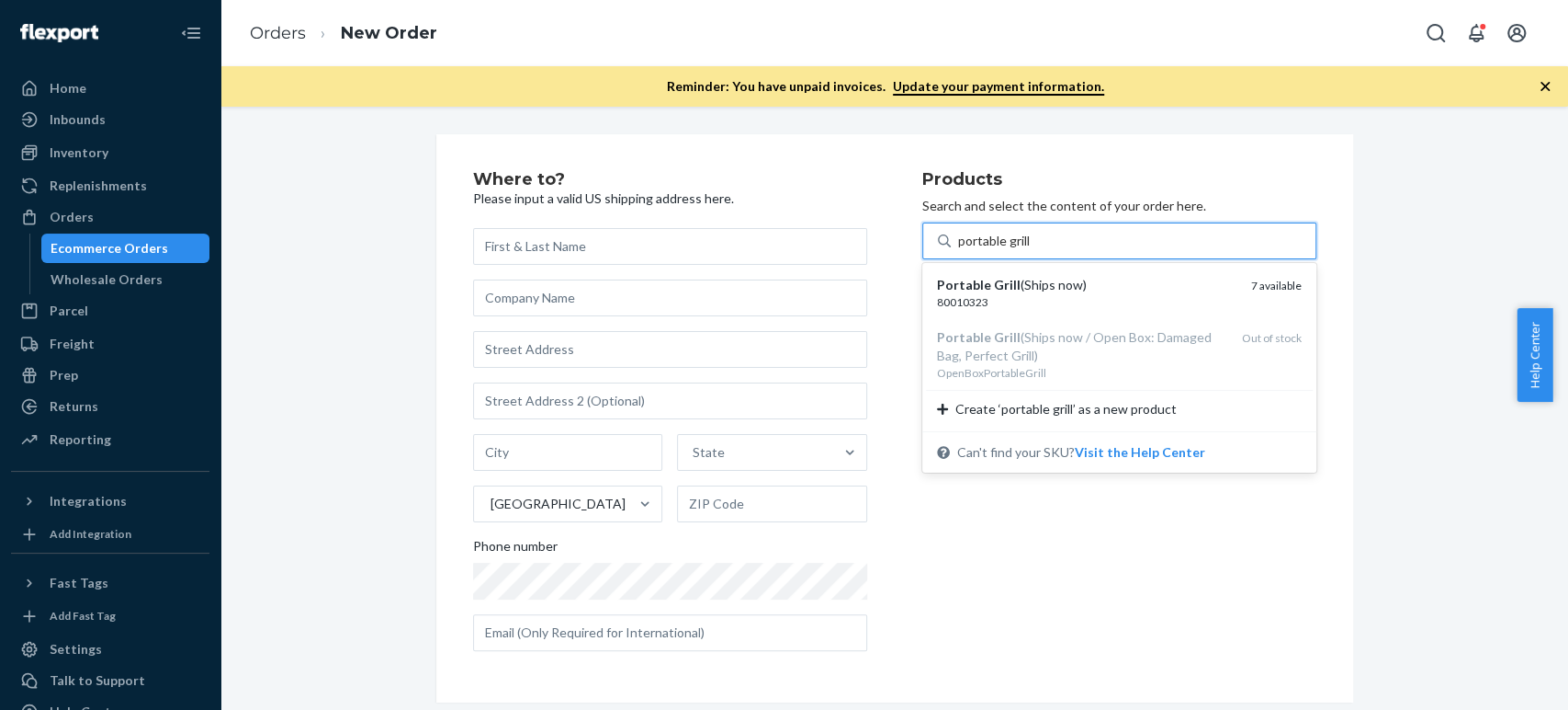
type input "portable grill"
click at [1125, 545] on div "Products Search and select the content of your order here. option undefined foc…" at bounding box center [1119, 417] width 394 height 494
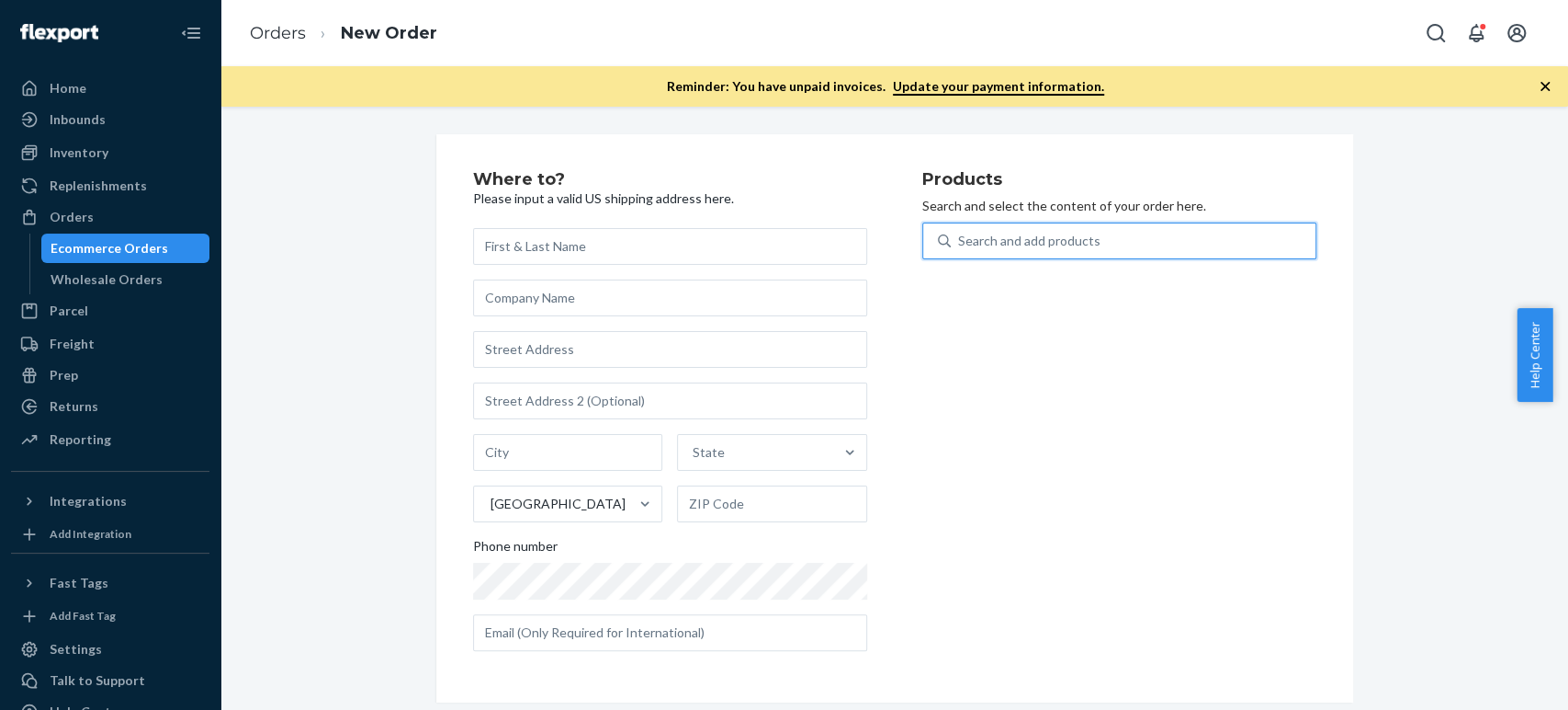
click at [992, 241] on div "Search and add products" at bounding box center [1029, 241] width 143 height 18
click at [960, 241] on input "0 results available. Use Up and Down to choose options, press Enter to select t…" at bounding box center [959, 241] width 2 height 18
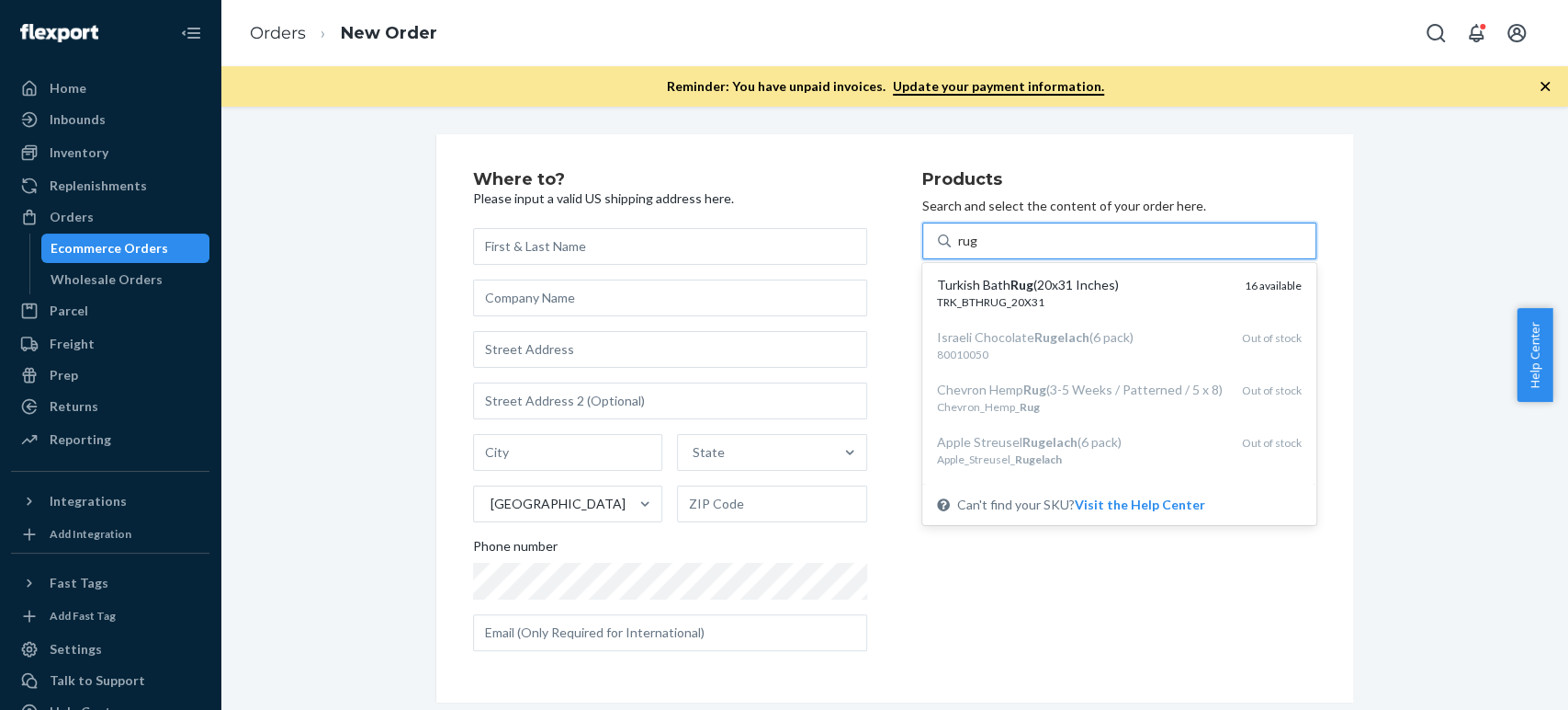
type input "rug"
click at [1132, 590] on div "Products Search and select the content of your order here. option undefined foc…" at bounding box center [1119, 417] width 394 height 494
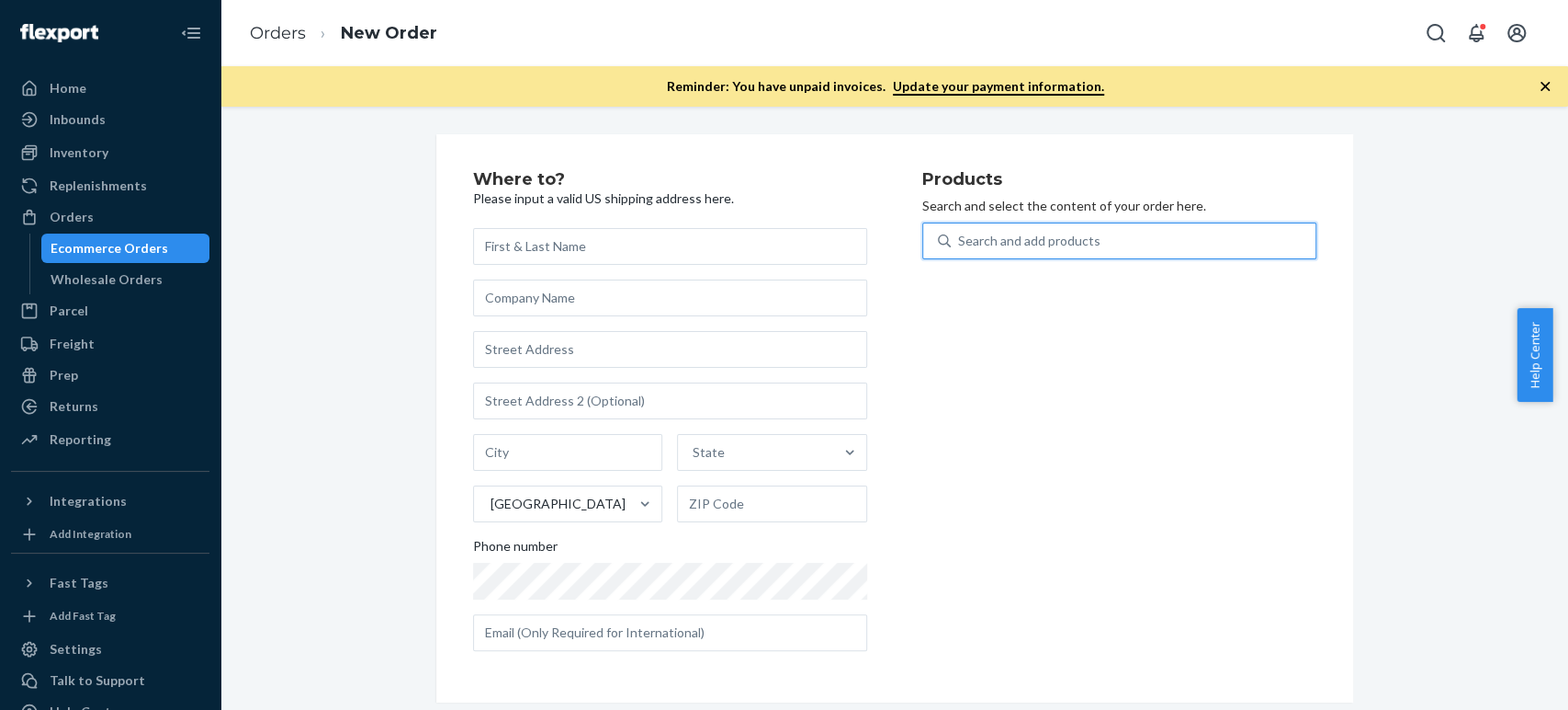
click at [958, 248] on div "Search and add products" at bounding box center [1029, 241] width 143 height 18
click at [958, 248] on input "0 results available. Use Up and Down to choose options, press Enter to select t…" at bounding box center [959, 241] width 2 height 18
type input "portable"
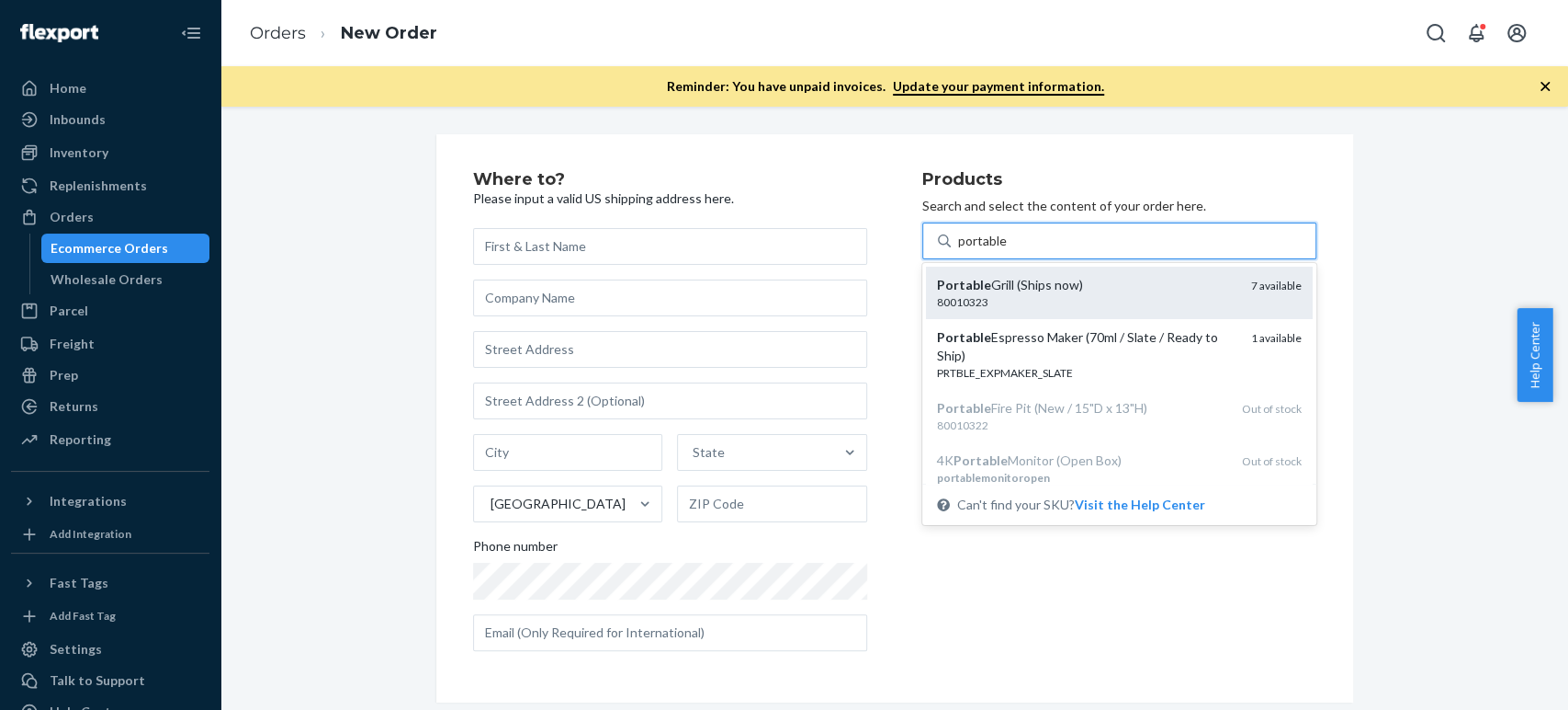
click at [949, 288] on em "Portable" at bounding box center [964, 285] width 54 height 16
click at [958, 250] on input "portable" at bounding box center [983, 241] width 50 height 18
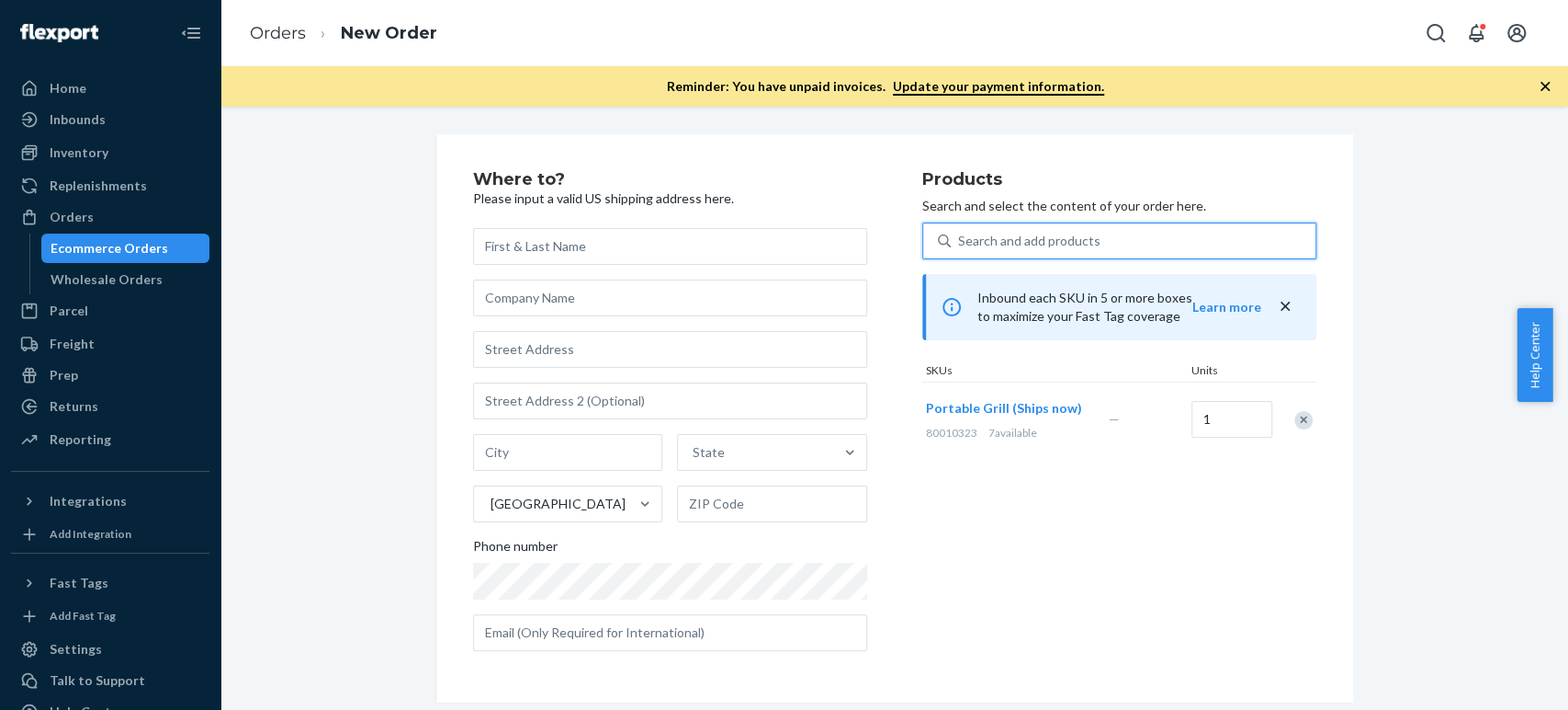
click at [975, 241] on div "Search and add products" at bounding box center [1029, 241] width 143 height 18
click at [960, 241] on input "0 results available. Use Up and Down to choose options, press Enter to select t…" at bounding box center [959, 241] width 2 height 18
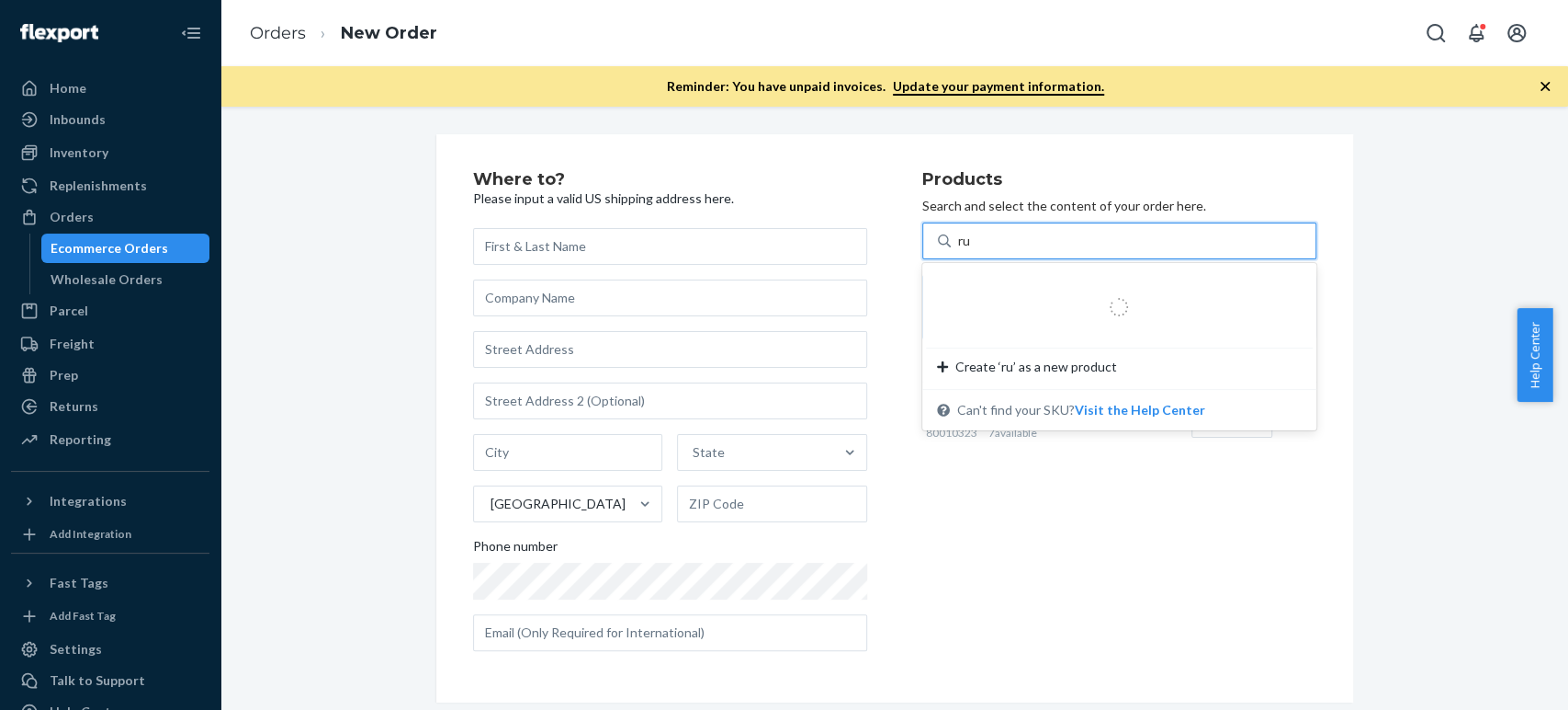
type input "rug"
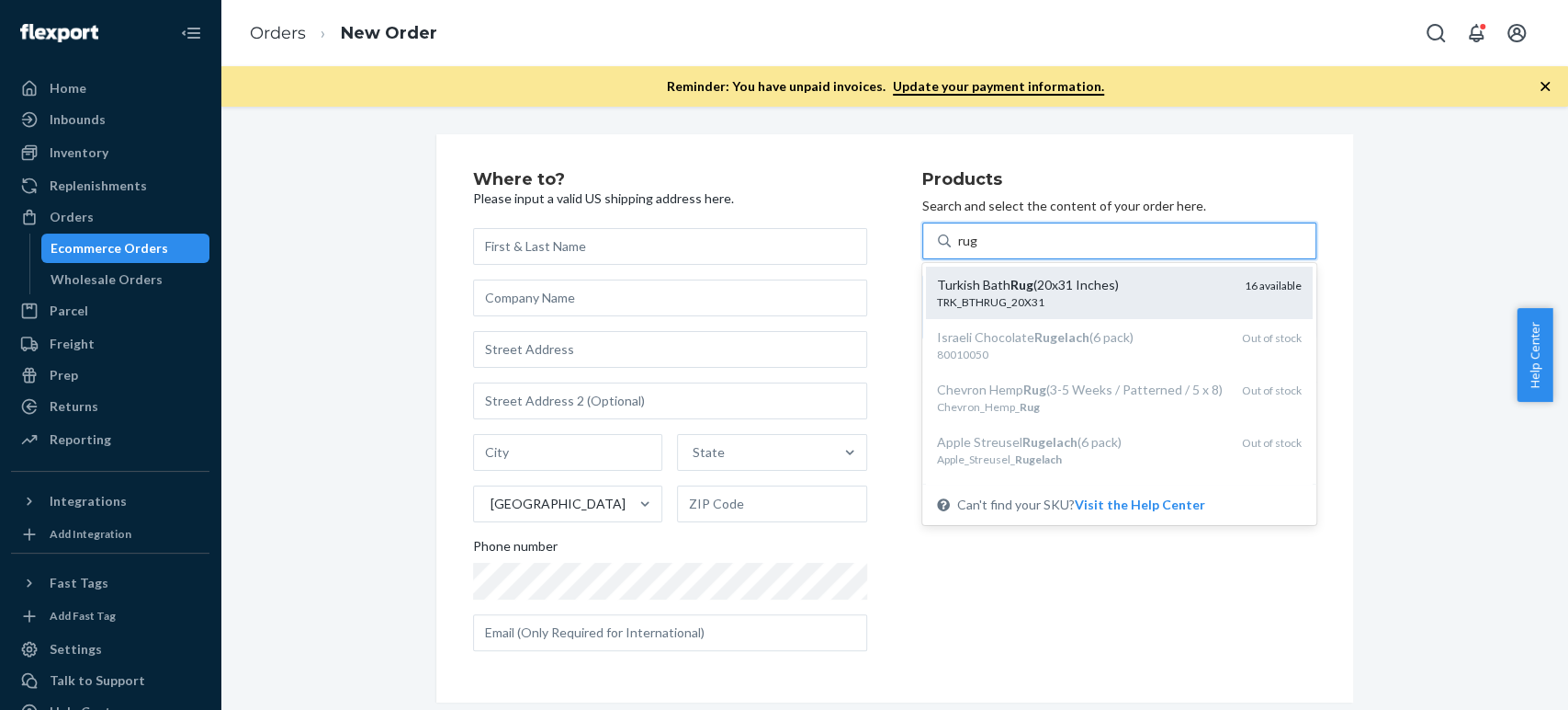
click at [971, 278] on div "Turkish Bath Rug (20x31 Inches)" at bounding box center [1084, 285] width 293 height 18
click at [971, 250] on input "rug" at bounding box center [968, 241] width 21 height 18
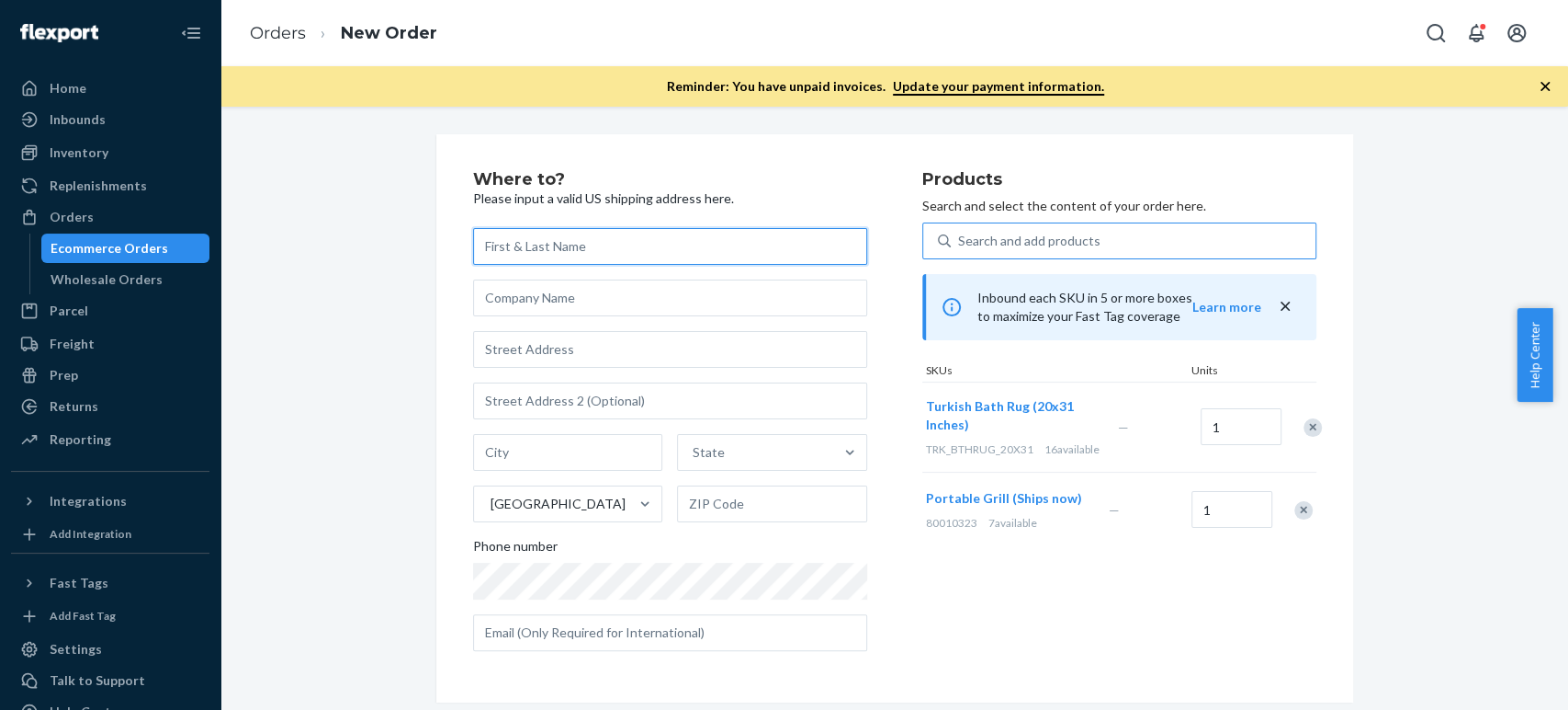
click at [534, 251] on input "text" at bounding box center [670, 246] width 394 height 37
paste input "[PERSON_NAME]"
type input "[PERSON_NAME]"
click at [507, 402] on input "text" at bounding box center [670, 400] width 394 height 37
paste input "Apt 512"
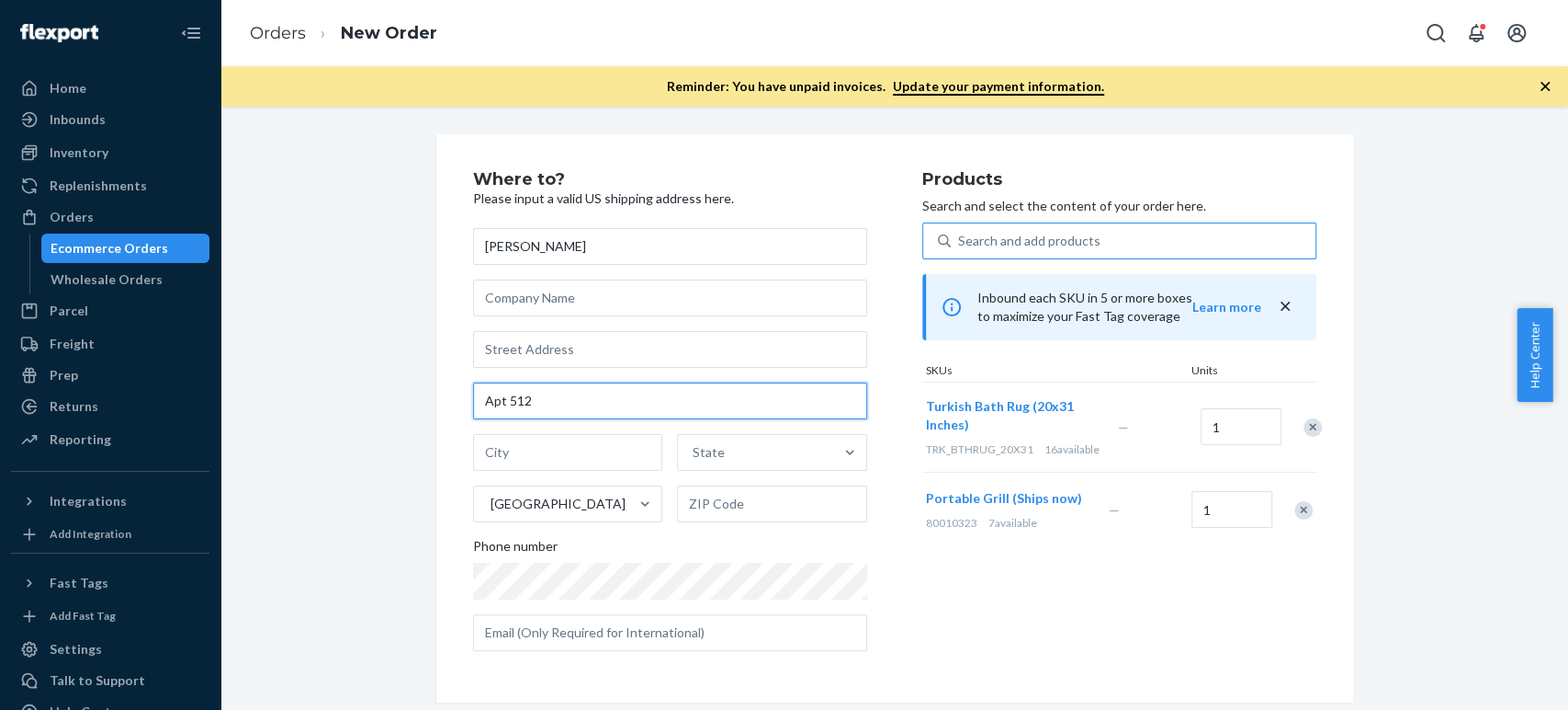
type input "Apt 512"
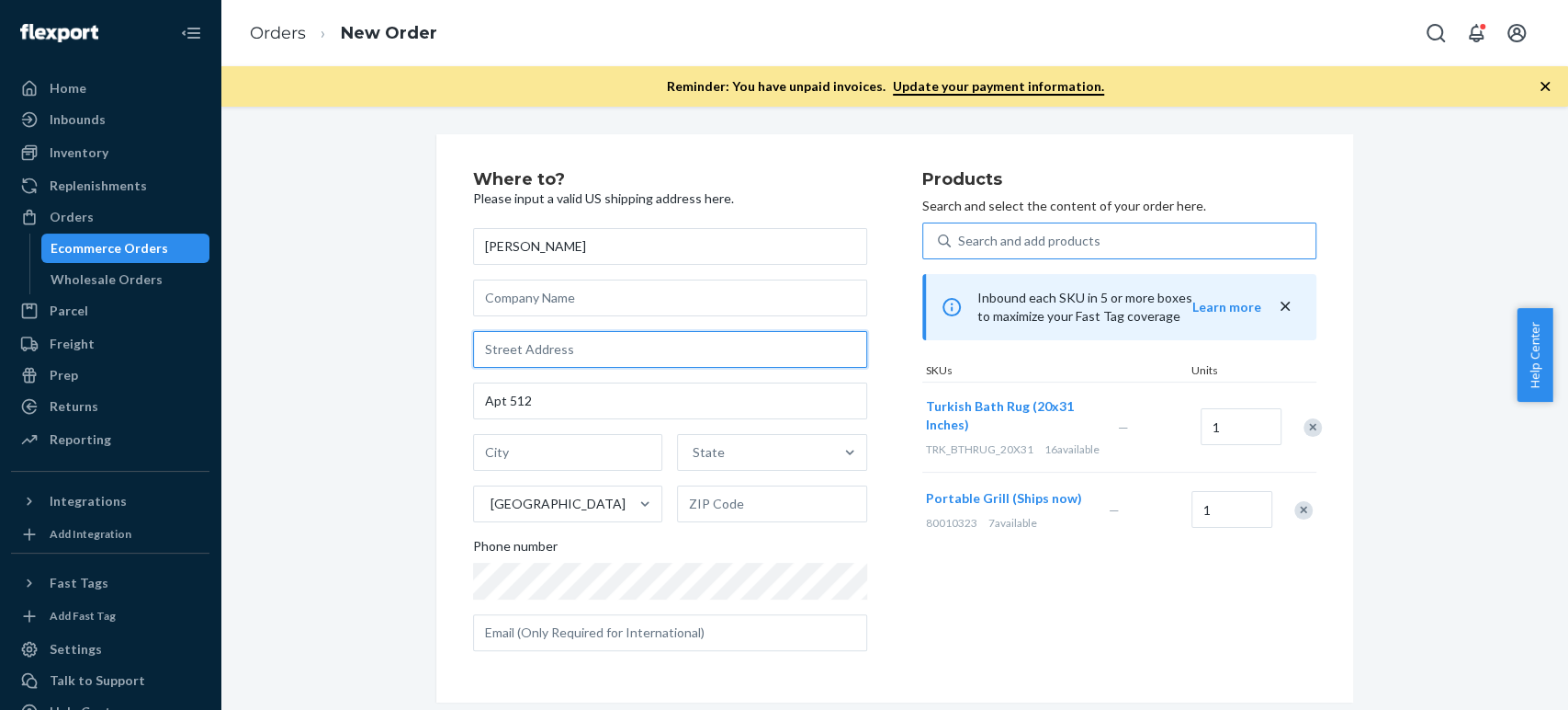
click at [500, 355] on input "text" at bounding box center [670, 349] width 394 height 37
paste input "[STREET_ADDRESS]"
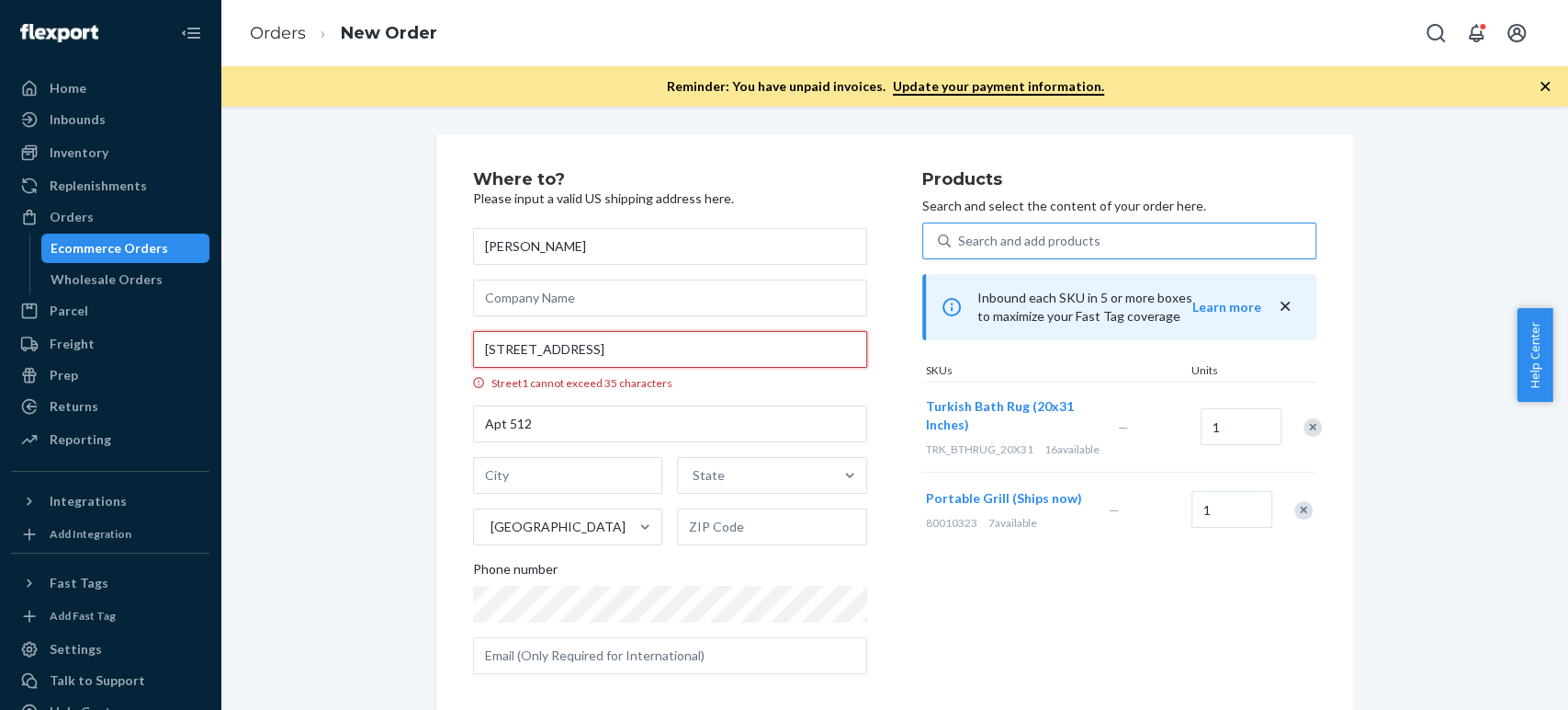
scroll to position [0, 44]
type input "[STREET_ADDRESS]"
type input "512"
type input "[GEOGRAPHIC_DATA]"
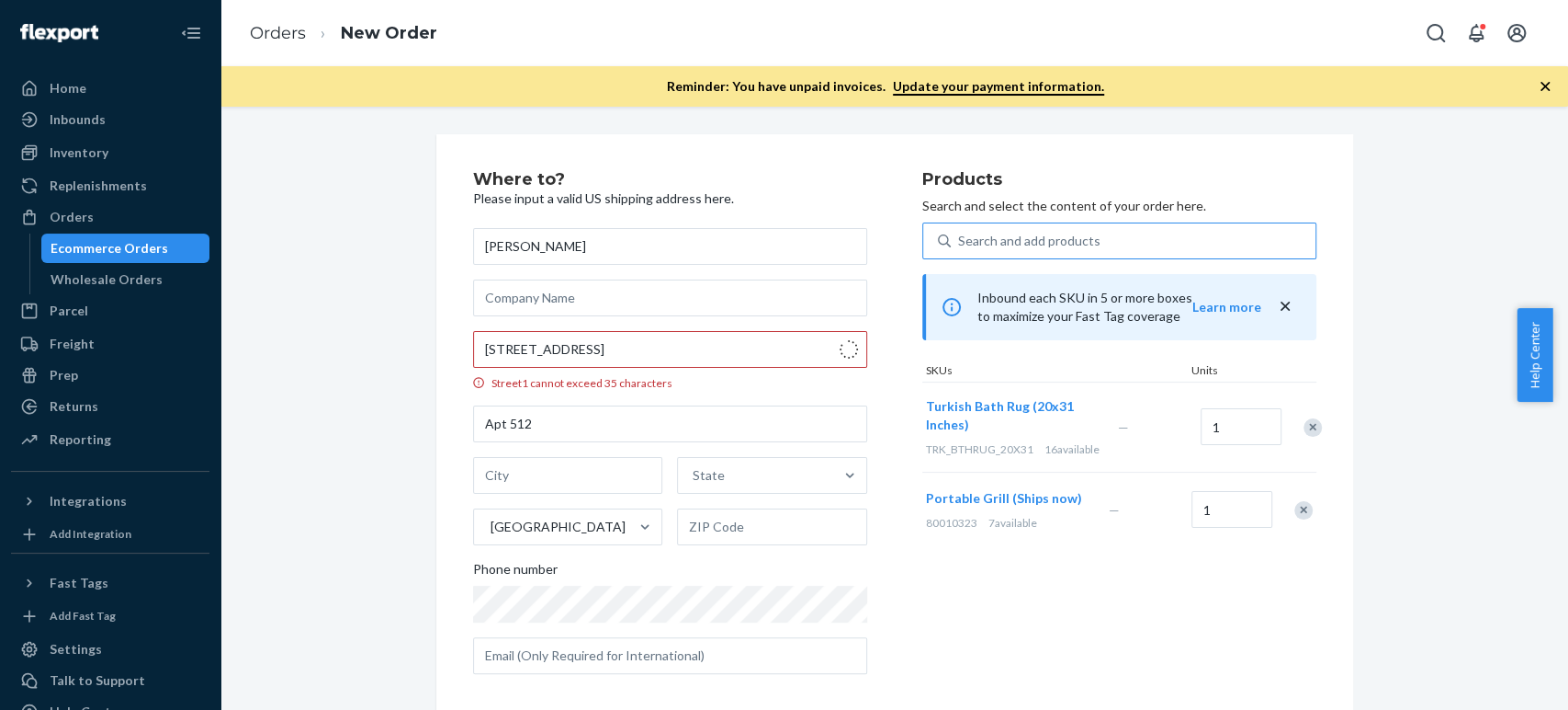
type input "19107"
type input "[STREET_ADDRESS]"
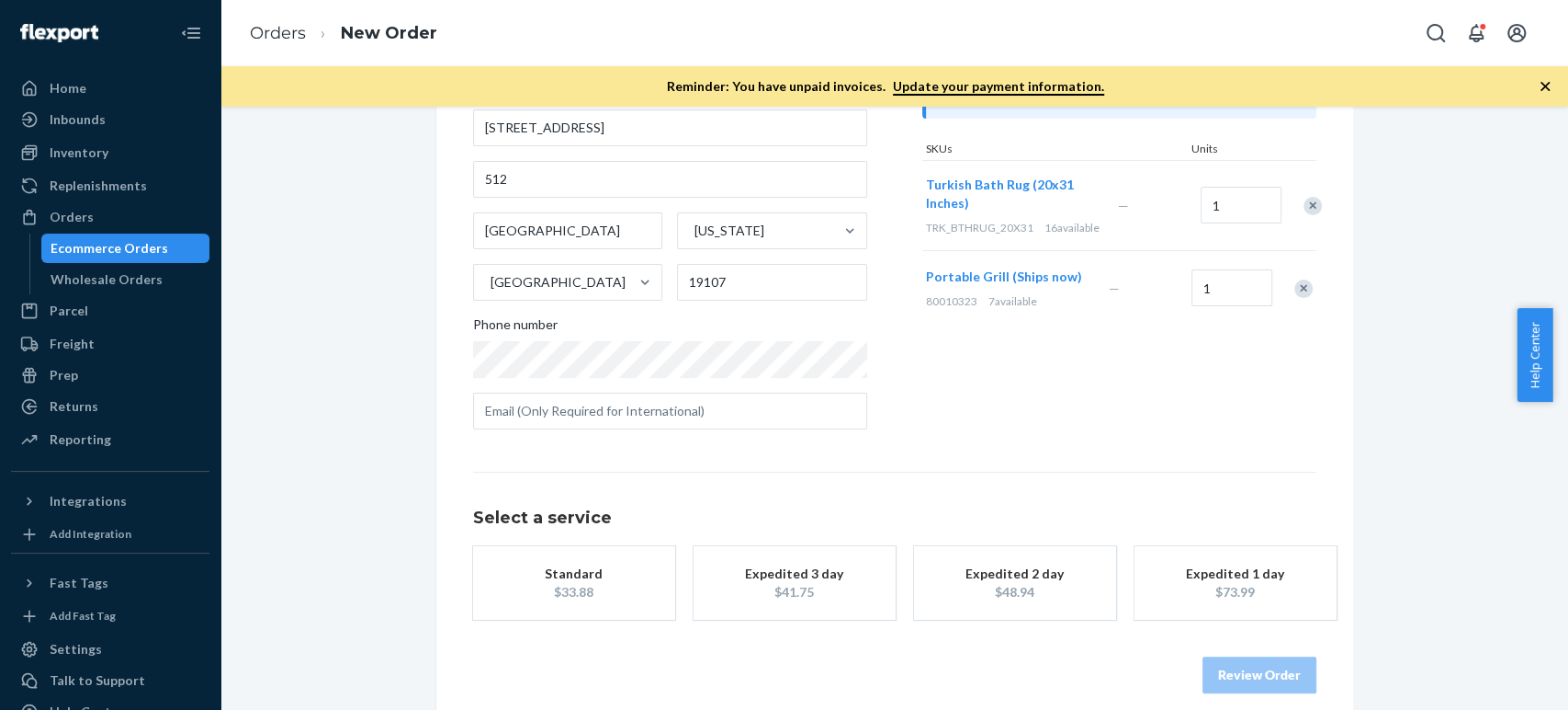
scroll to position [241, 0]
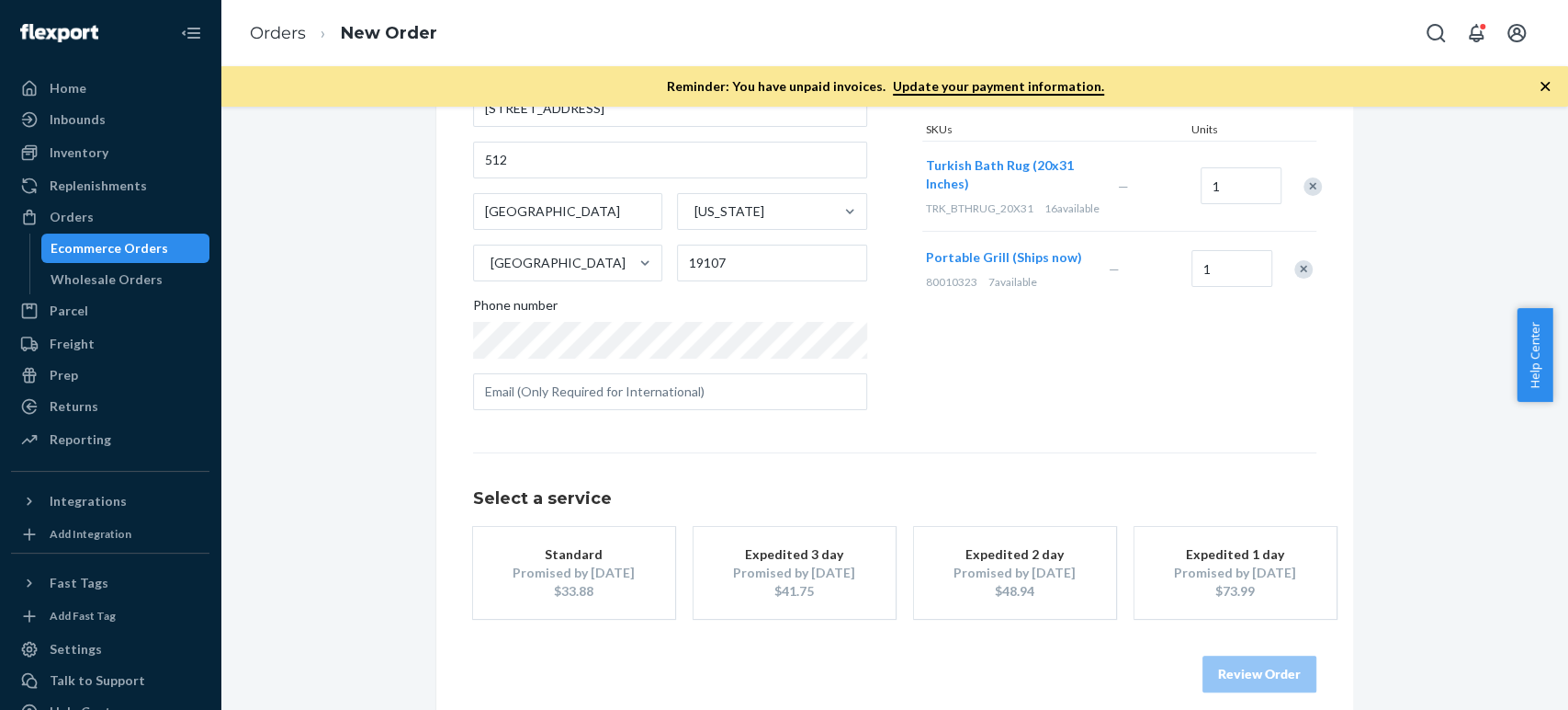
click at [507, 554] on div "Standard" at bounding box center [574, 554] width 147 height 18
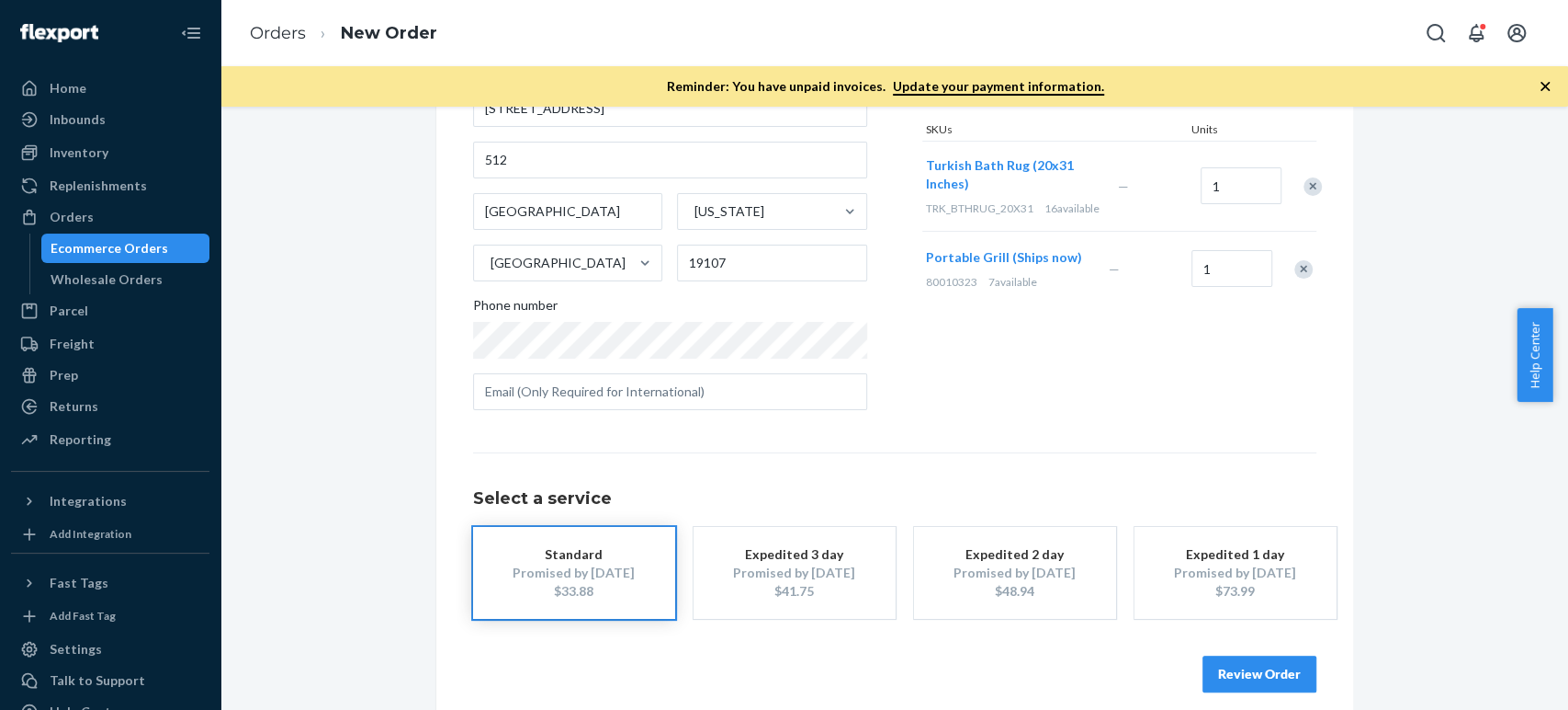
click at [1250, 666] on button "Review Order" at bounding box center [1260, 673] width 114 height 37
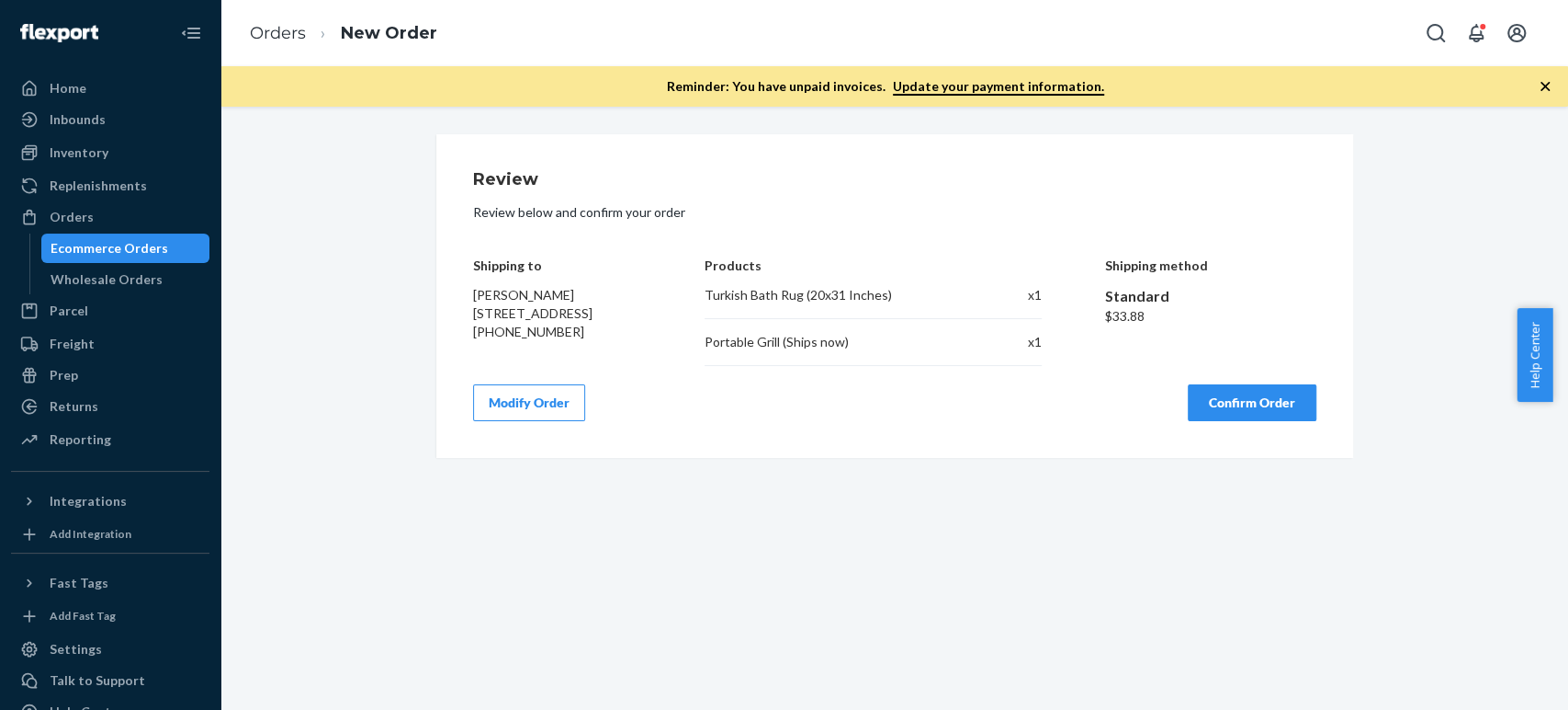
click at [823, 417] on div "Modify Order Confirm Order" at bounding box center [894, 402] width 843 height 37
click at [1229, 412] on button "Confirm Order" at bounding box center [1252, 402] width 129 height 37
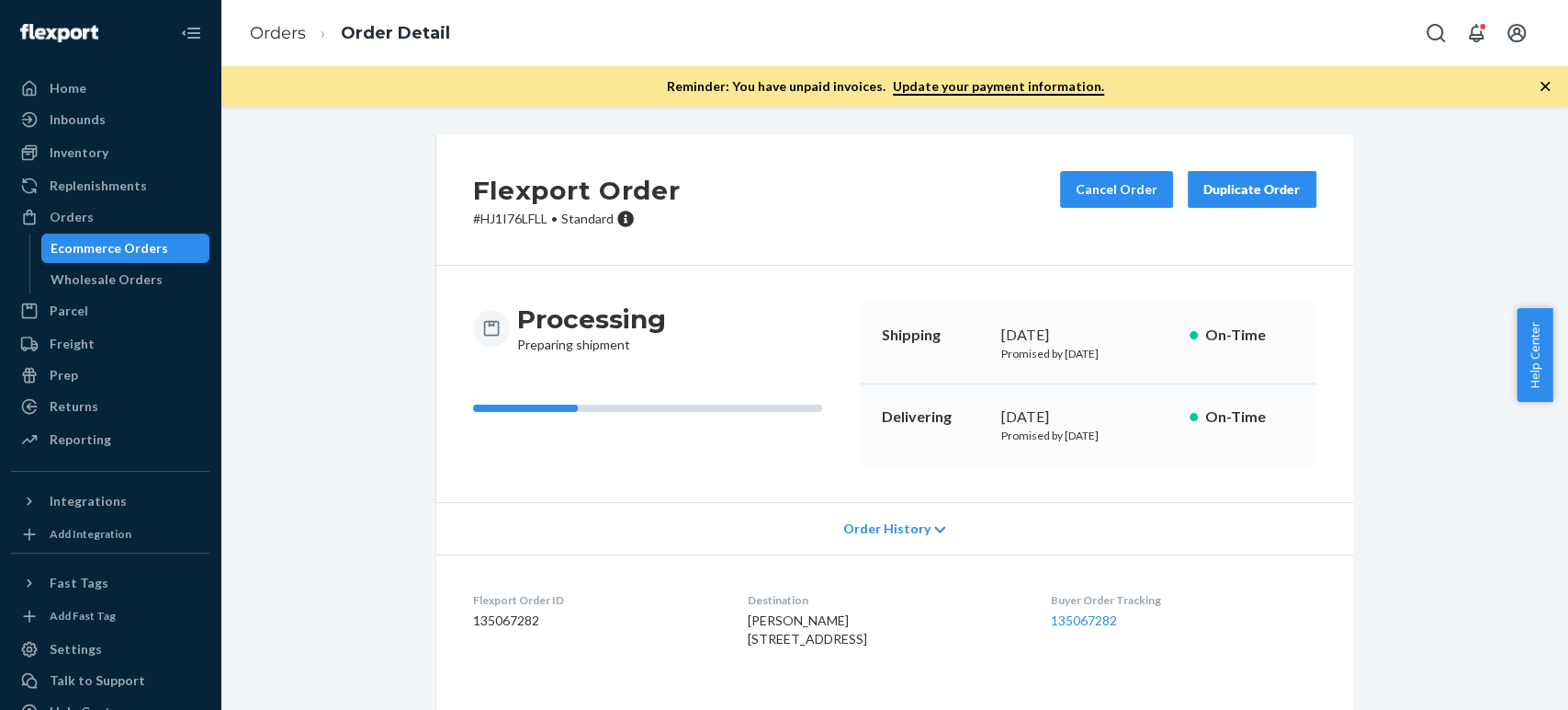
click at [1422, 436] on div "Flexport Order # HJ1I76LFLL • Standard Cancel Order Duplicate Order Processing …" at bounding box center [894, 505] width 1320 height 744
click at [1094, 617] on link "135067282" at bounding box center [1084, 620] width 66 height 16
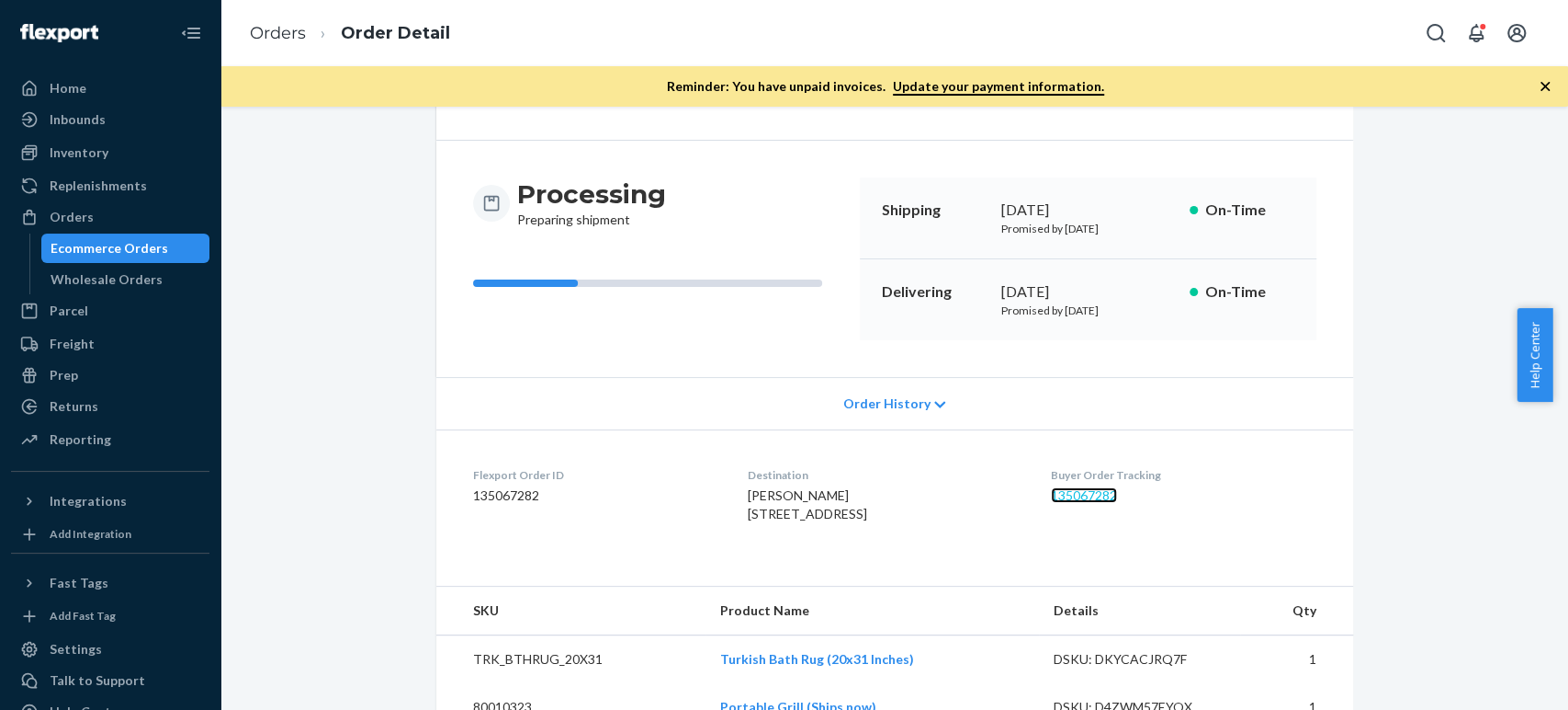
scroll to position [203, 0]
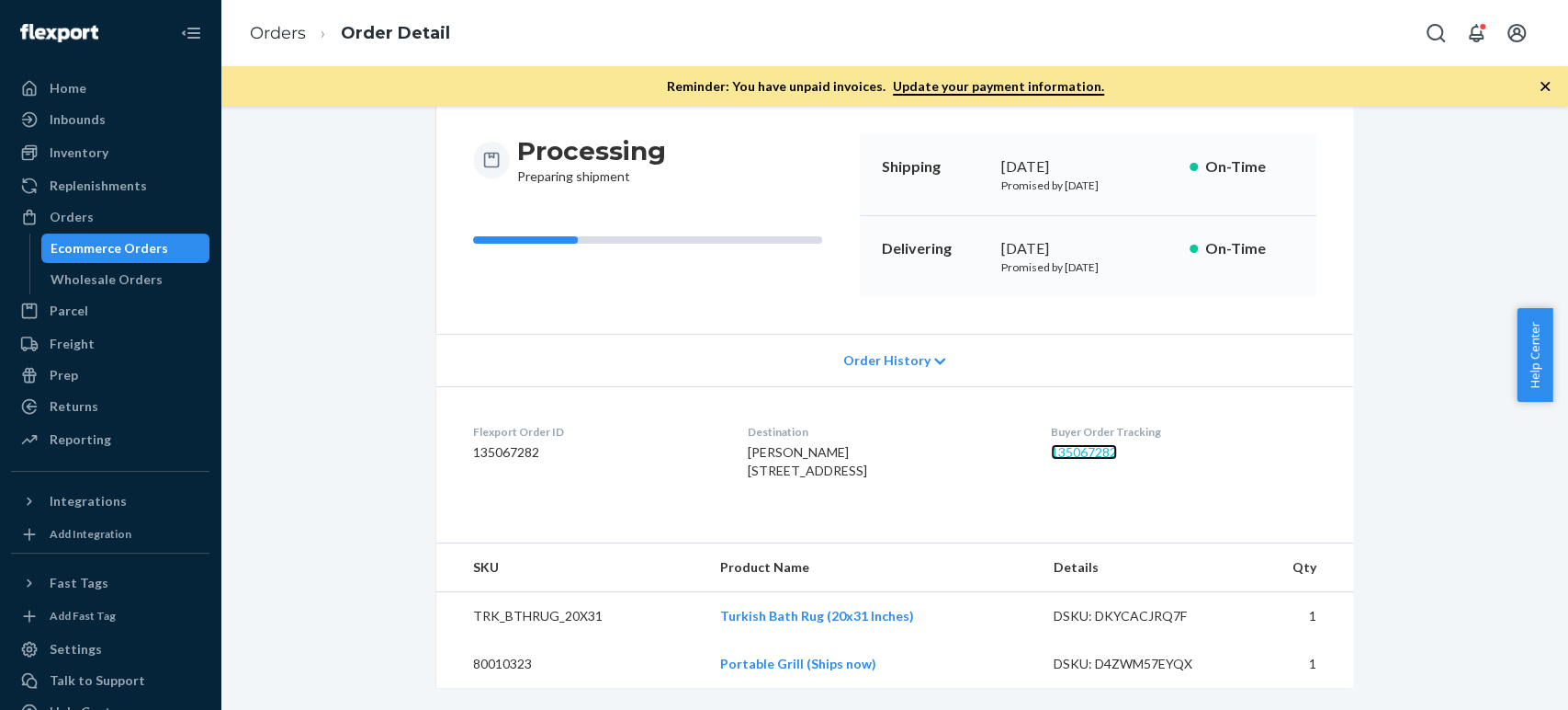
click at [1080, 444] on link "135067282" at bounding box center [1084, 452] width 66 height 16
click at [374, 279] on div "Flexport Order # HJ1I76LFLL • Standard Cancel Order Duplicate Order Processing …" at bounding box center [894, 338] width 1320 height 744
